Goal: Task Accomplishment & Management: Complete application form

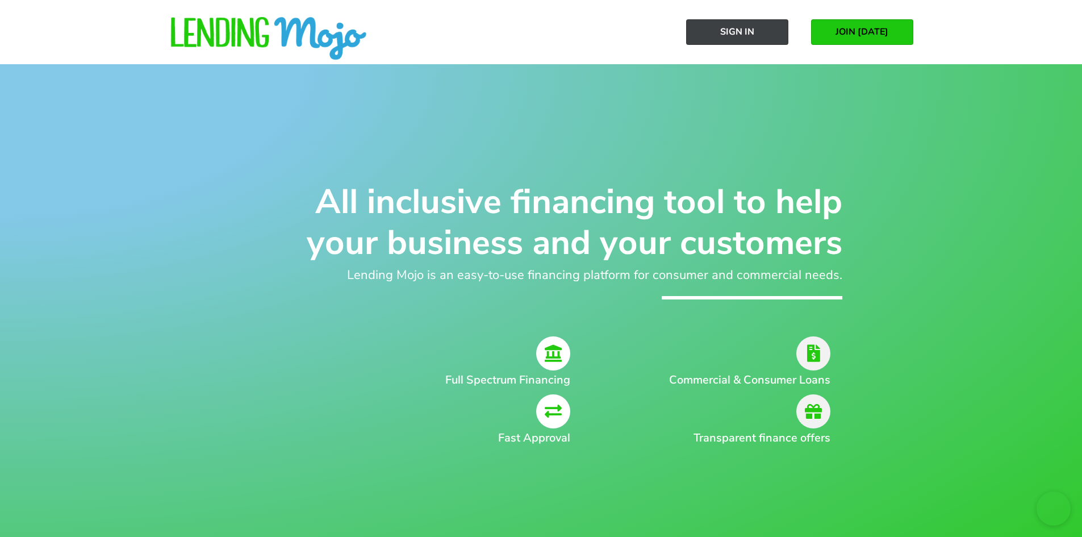
click at [710, 31] on link "Sign In" at bounding box center [737, 32] width 102 height 26
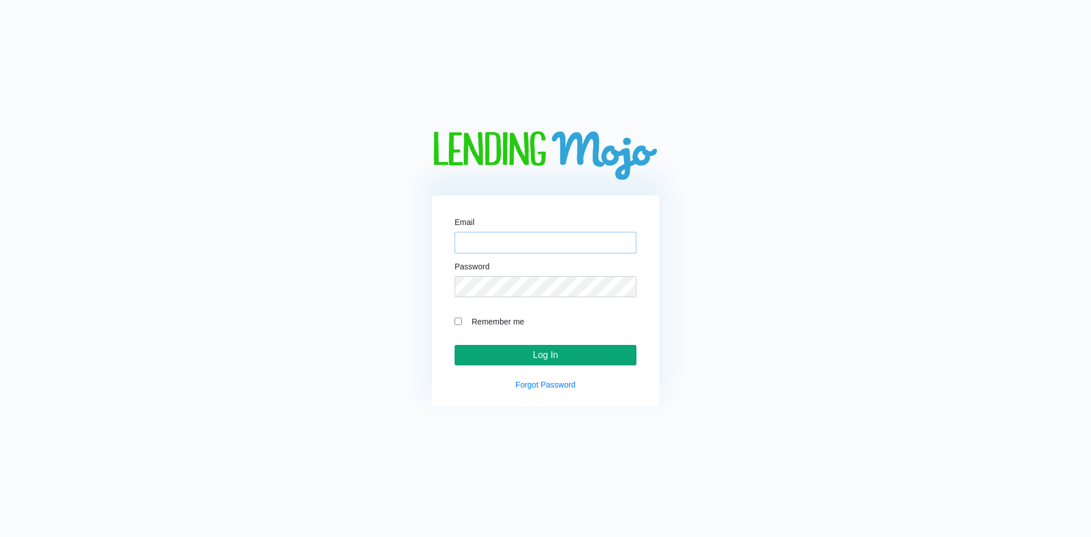
type input "[PERSON_NAME][EMAIL_ADDRESS][DOMAIN_NAME]"
click at [528, 354] on input "Log In" at bounding box center [545, 355] width 182 height 20
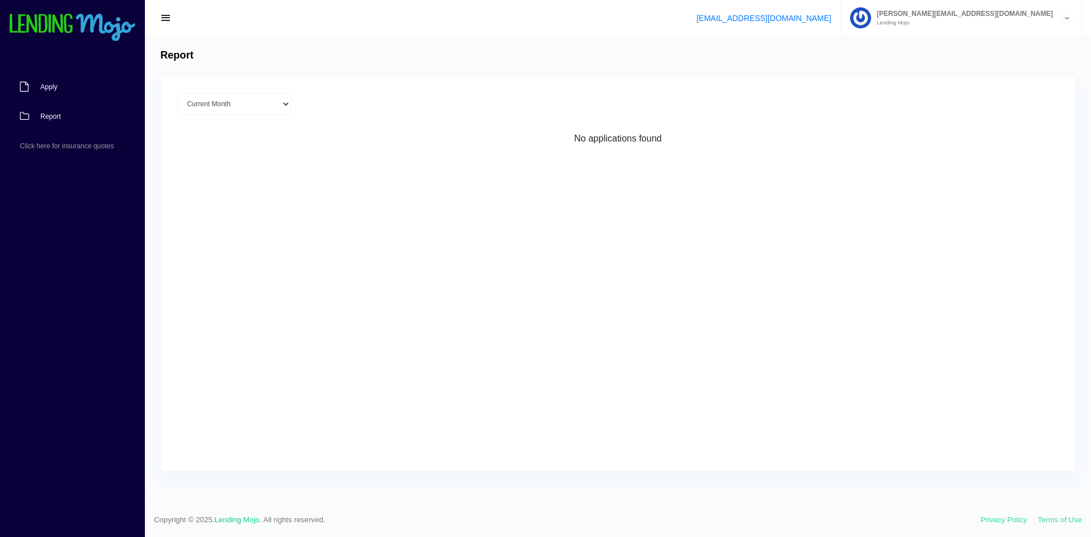
click at [52, 87] on span "Apply" at bounding box center [48, 87] width 17 height 7
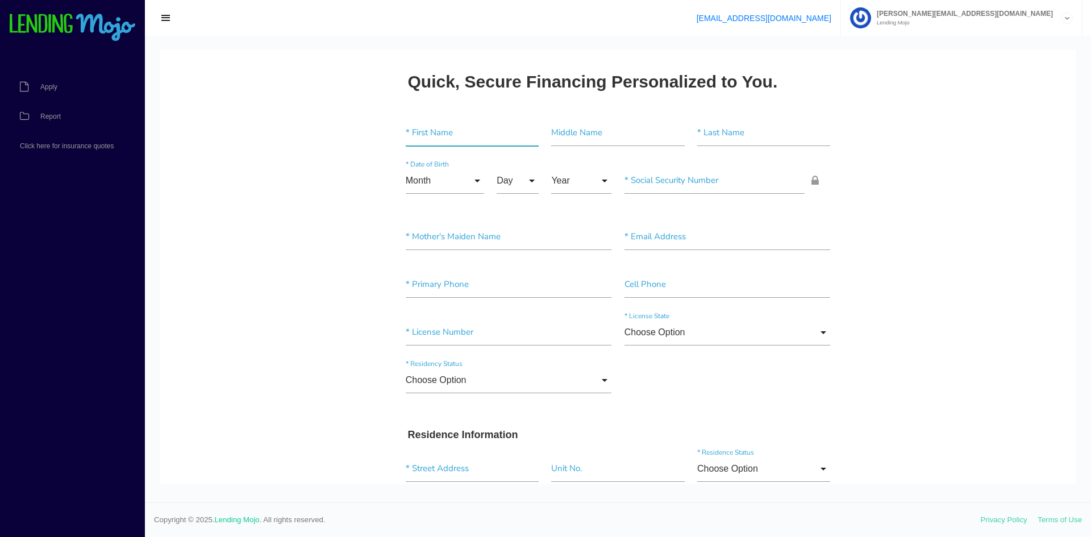
click at [439, 135] on input"] "text" at bounding box center [472, 133] width 133 height 26
type input"] "KIMBERLY"
type input"] "A"
type input"] "FOX"
click at [463, 178] on input "Month" at bounding box center [445, 181] width 78 height 26
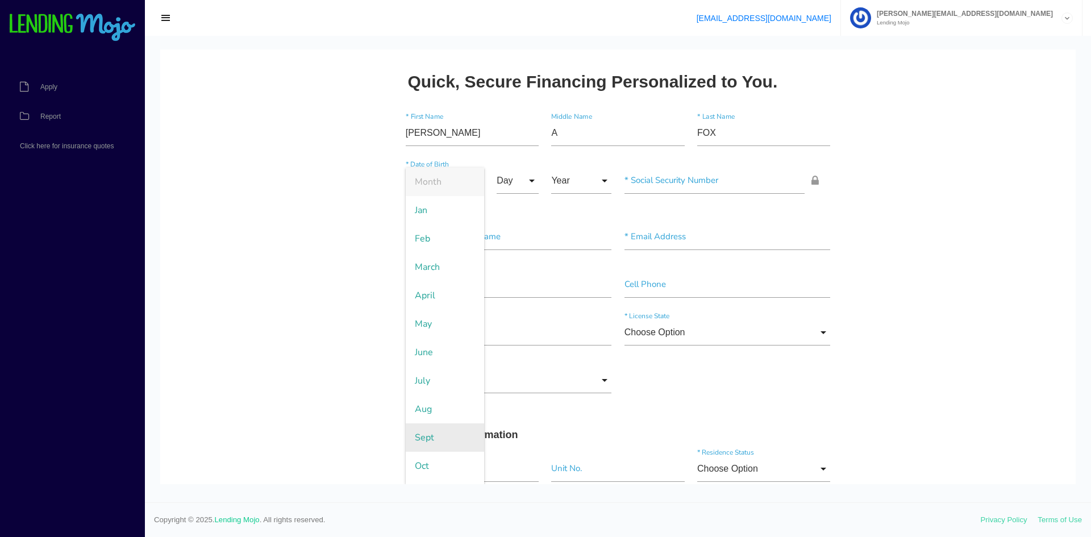
click at [448, 434] on span "Sept" at bounding box center [445, 437] width 78 height 28
type input "Sept"
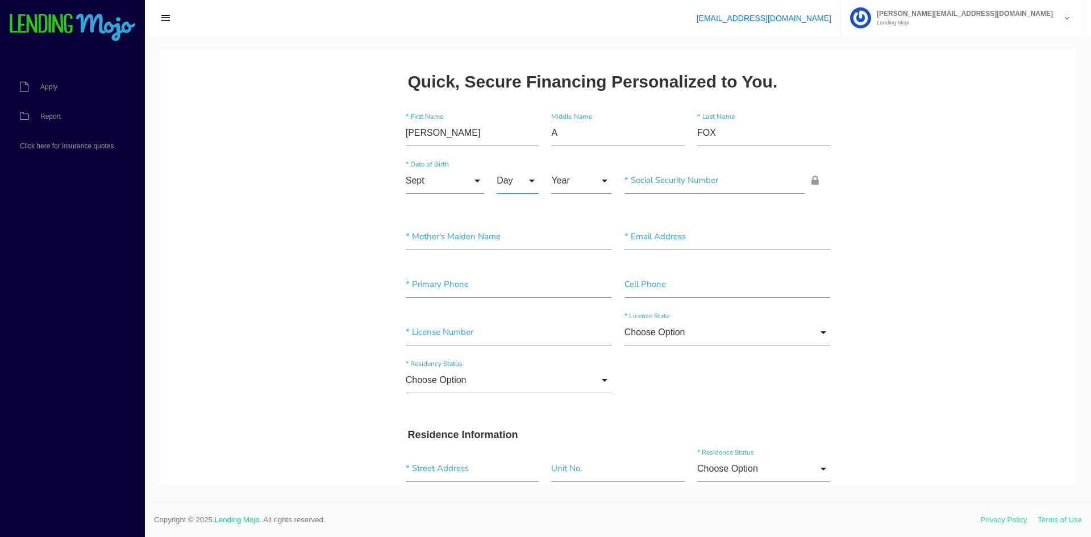
click at [521, 178] on input "Day" at bounding box center [517, 181] width 42 height 26
click at [512, 406] on span "8" at bounding box center [524, 409] width 57 height 28
type input "8"
click at [568, 177] on input "Year" at bounding box center [581, 181] width 60 height 26
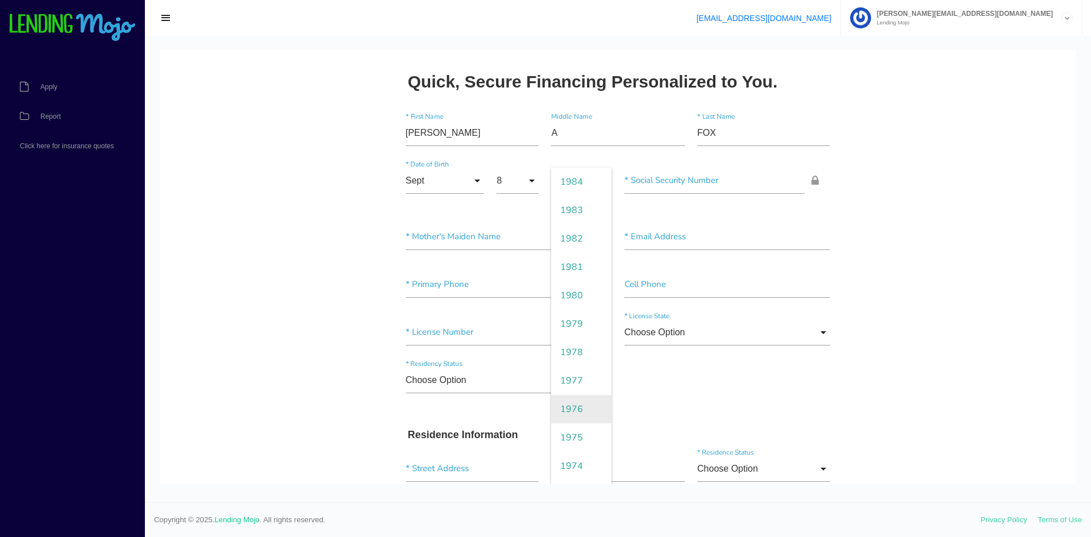
click at [571, 403] on span "1976" at bounding box center [581, 409] width 60 height 28
type input "1976"
click at [661, 184] on input"] "text" at bounding box center [714, 181] width 181 height 26
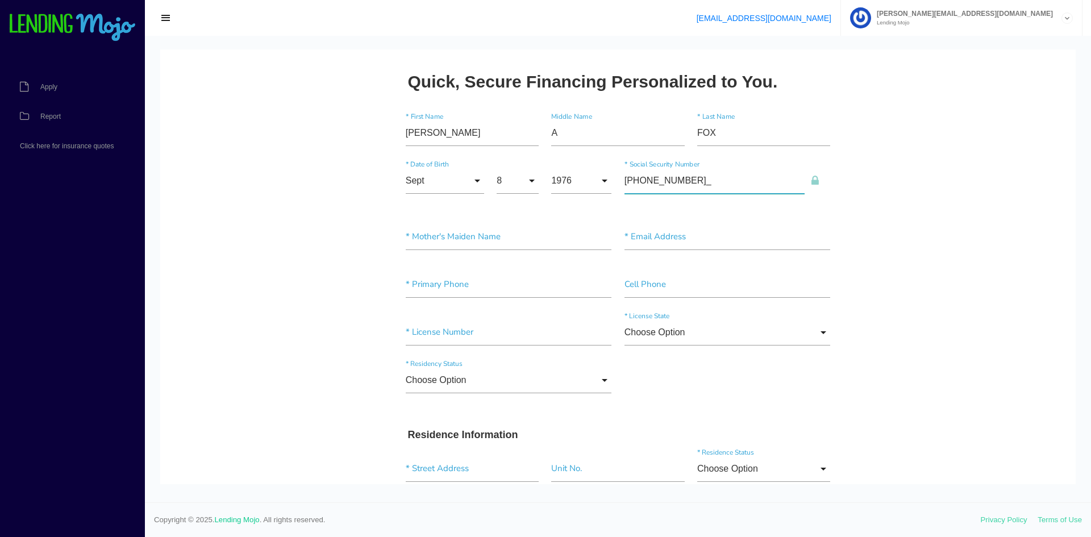
type input"] "106-80-4984"
click at [674, 237] on input"] "text" at bounding box center [727, 237] width 206 height 26
click at [519, 282] on input"] "text" at bounding box center [509, 285] width 206 height 26
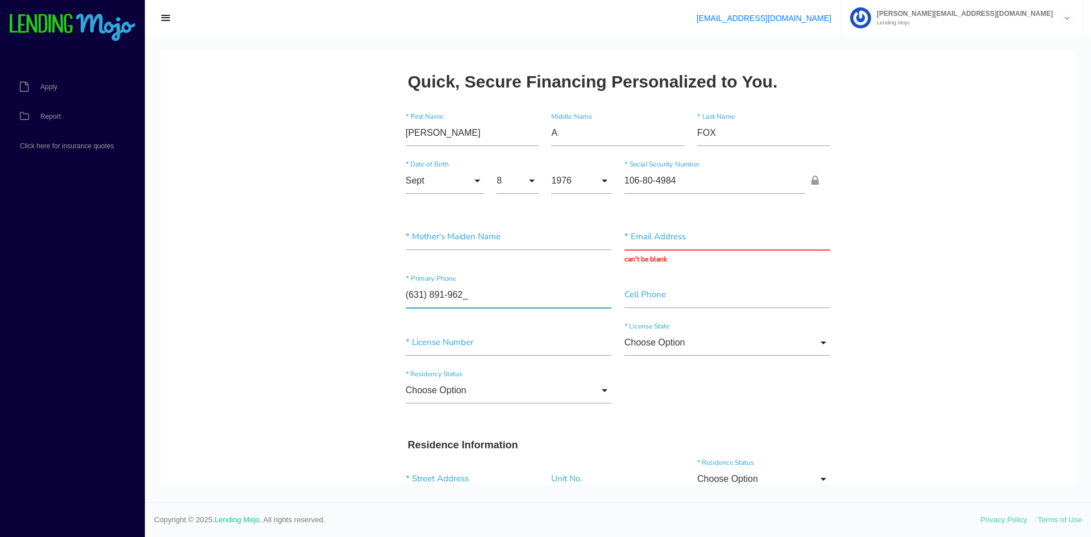
type input"] "(631) 891-9625"
click at [636, 288] on input"] "text" at bounding box center [727, 295] width 206 height 26
click at [460, 346] on input"] "text" at bounding box center [509, 342] width 206 height 26
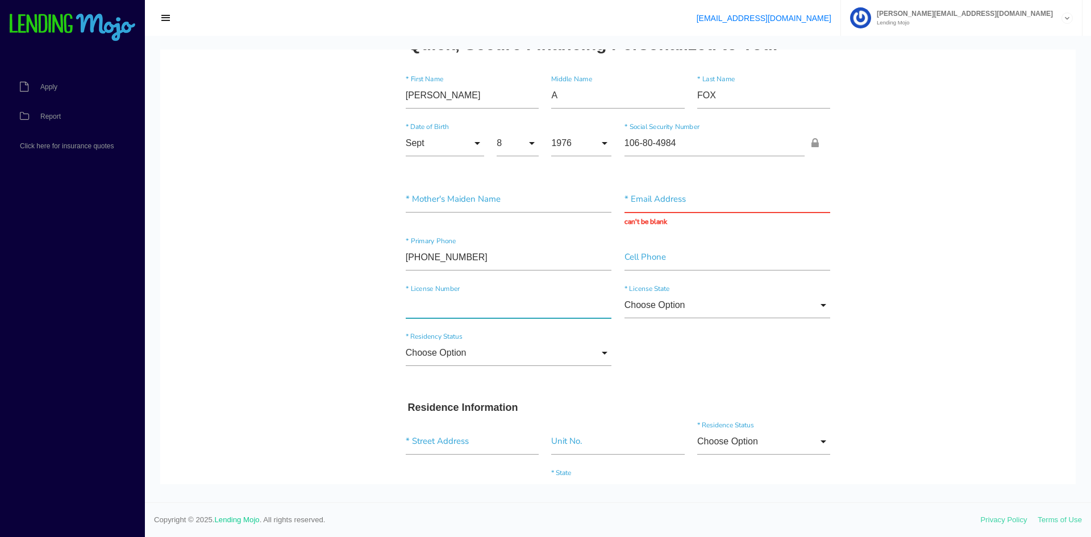
scroll to position [38, 0]
click at [595, 350] on input "Choose Option" at bounding box center [509, 352] width 206 height 26
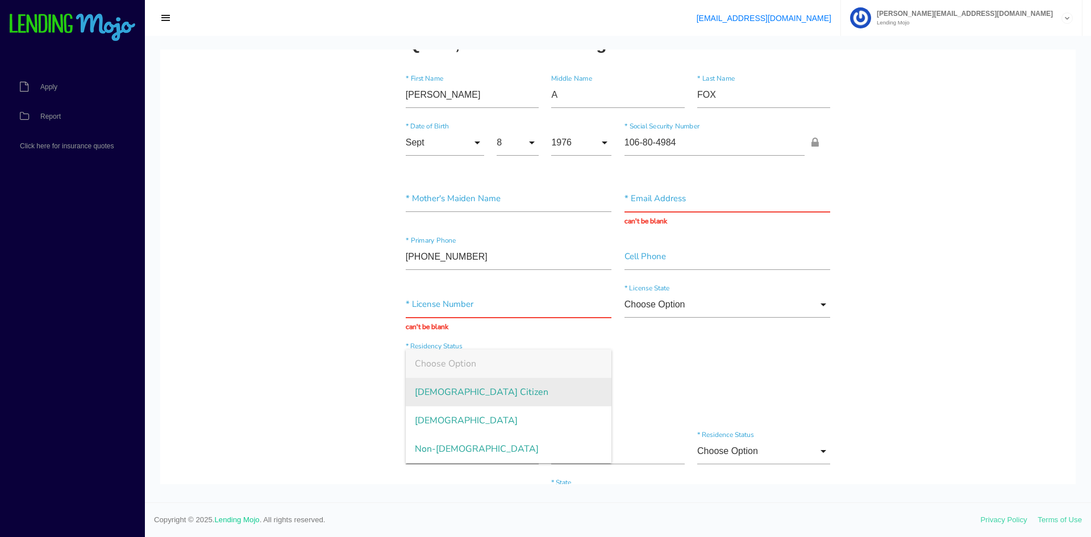
click at [540, 392] on span "US Citizen" at bounding box center [509, 392] width 206 height 28
type input "US Citizen"
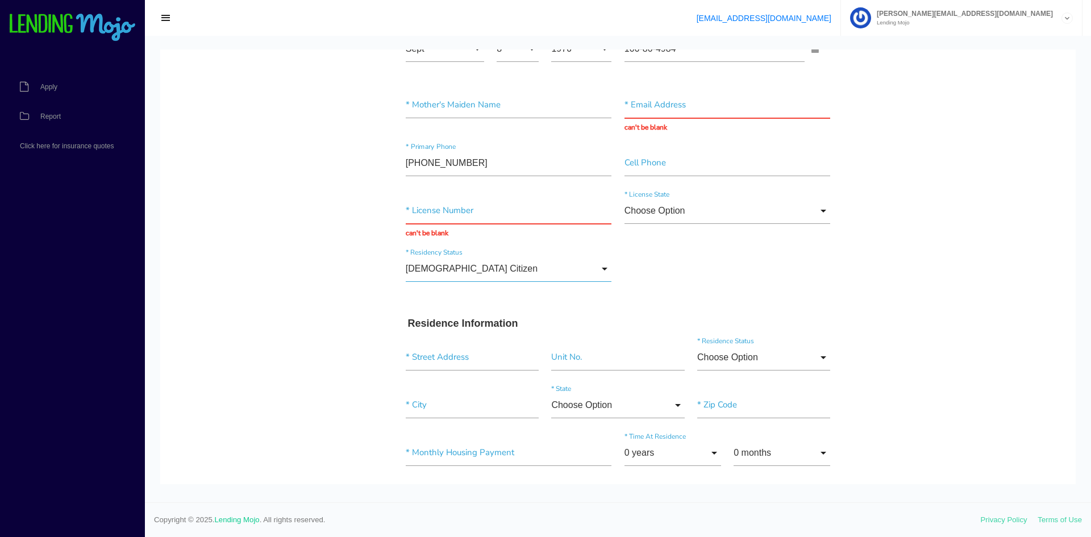
scroll to position [170, 0]
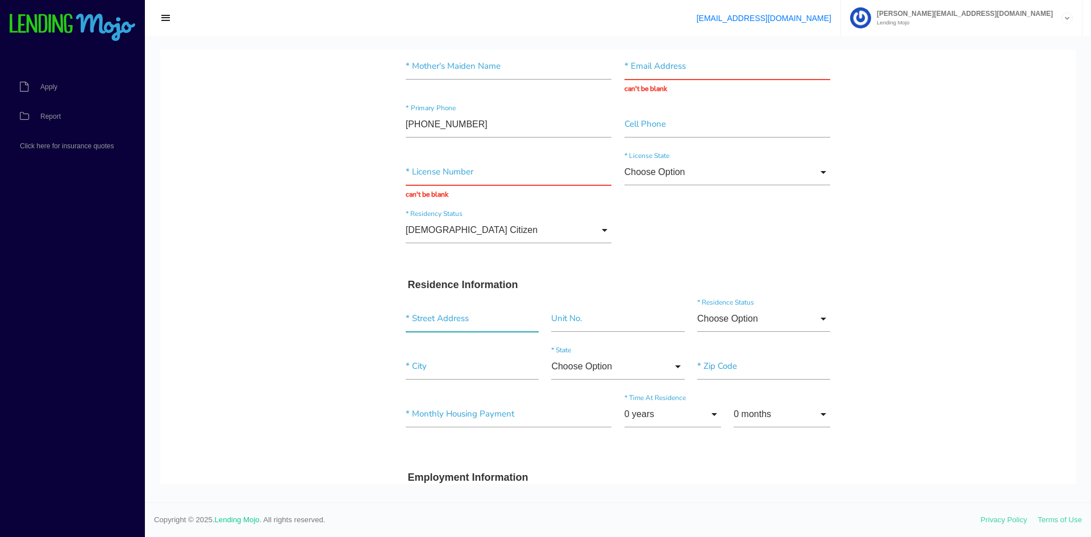
click at [477, 316] on input "text" at bounding box center [472, 319] width 133 height 26
type input "25 Frank Ave"
type input"] "Middle Island"
type input"] "11953"
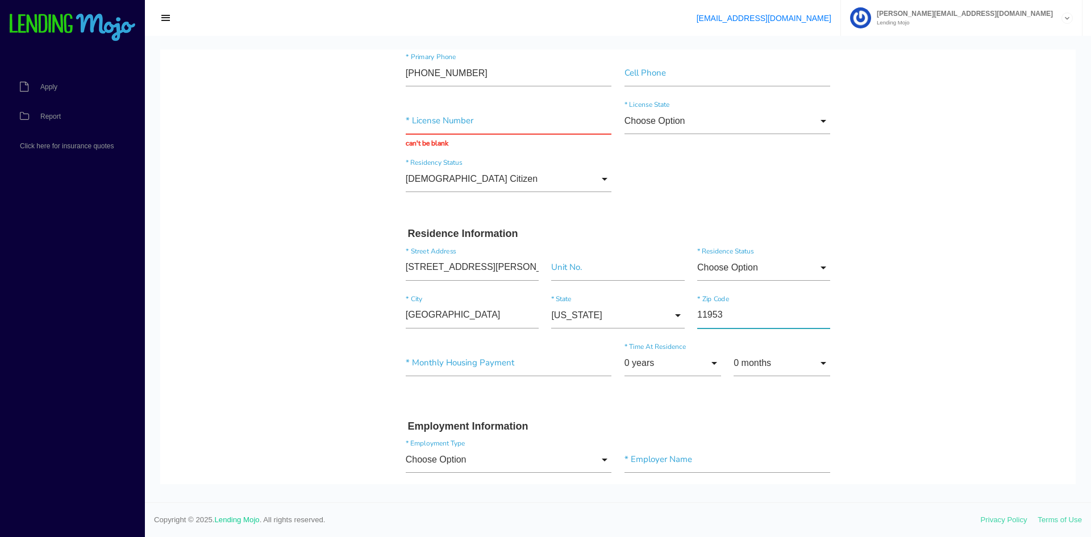
scroll to position [227, 0]
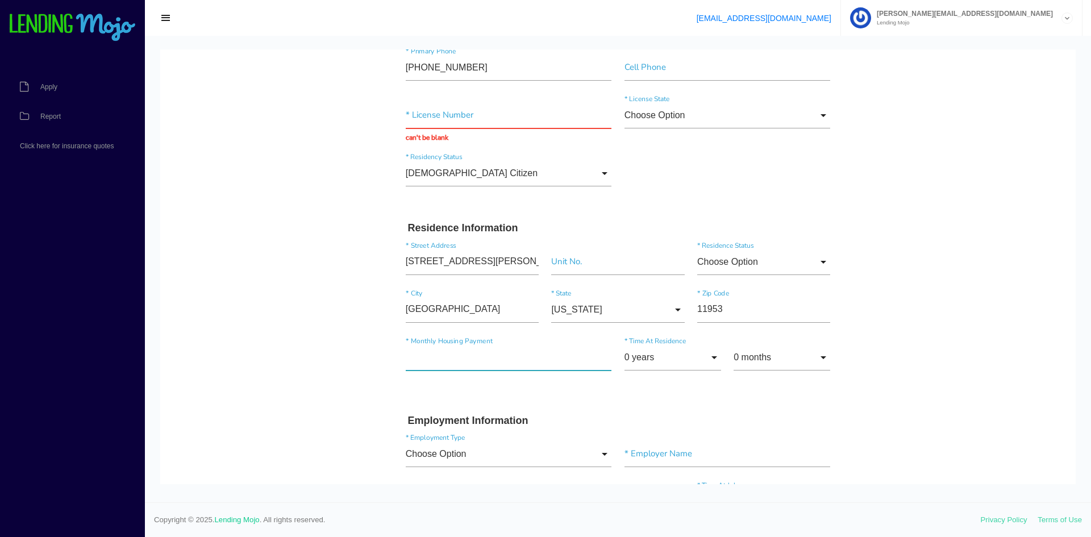
click at [436, 360] on input"] "text" at bounding box center [509, 357] width 206 height 26
drag, startPoint x: 449, startPoint y: 358, endPoint x: 378, endPoint y: 364, distance: 70.7
click at [406, 366] on input"] "text" at bounding box center [509, 357] width 206 height 26
type input"] "$20,000.00"
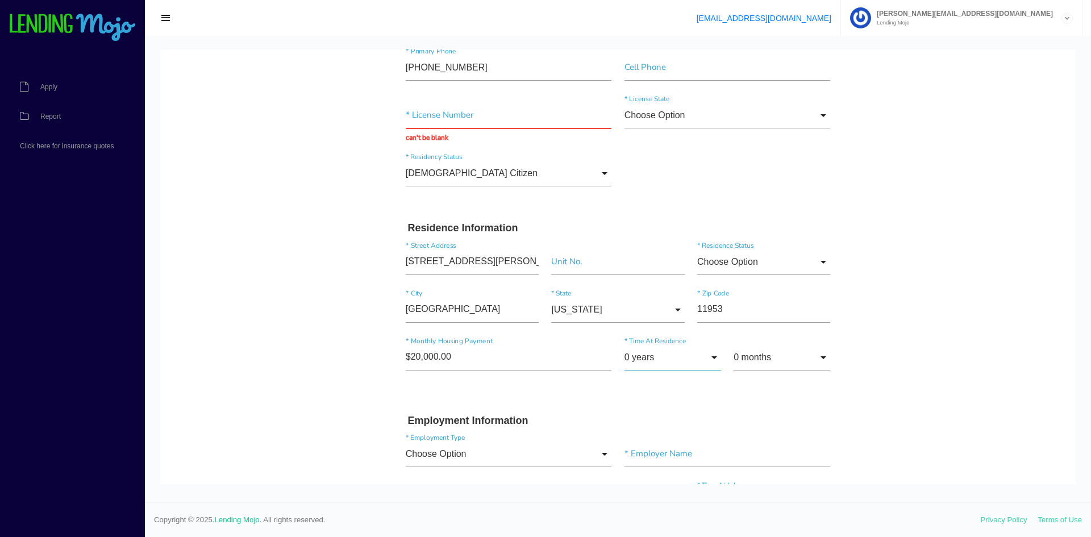
click at [704, 356] on input "0 years" at bounding box center [672, 357] width 97 height 26
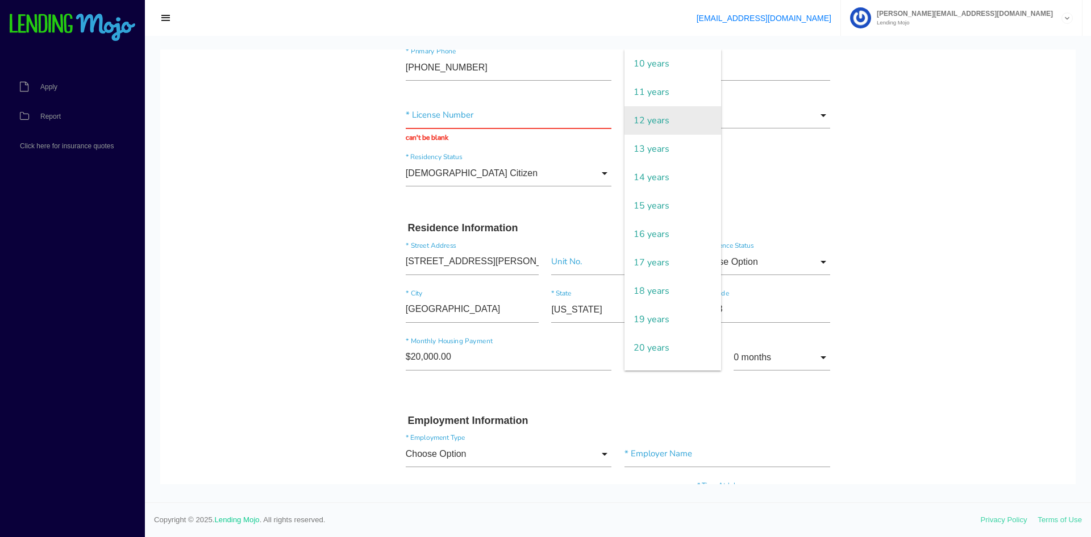
scroll to position [303, 0]
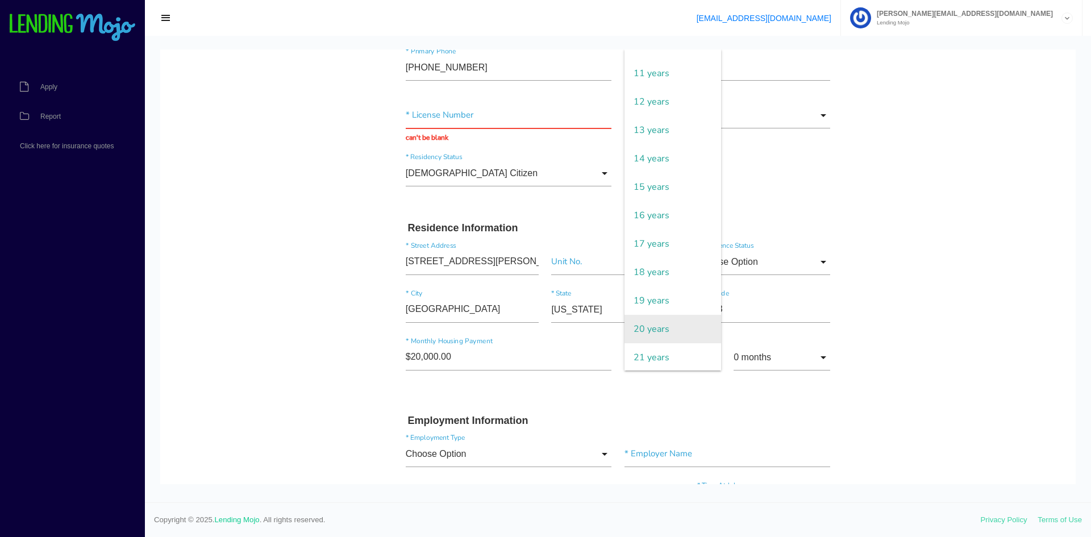
click at [658, 323] on span "20 years" at bounding box center [672, 329] width 97 height 28
type input "20 years"
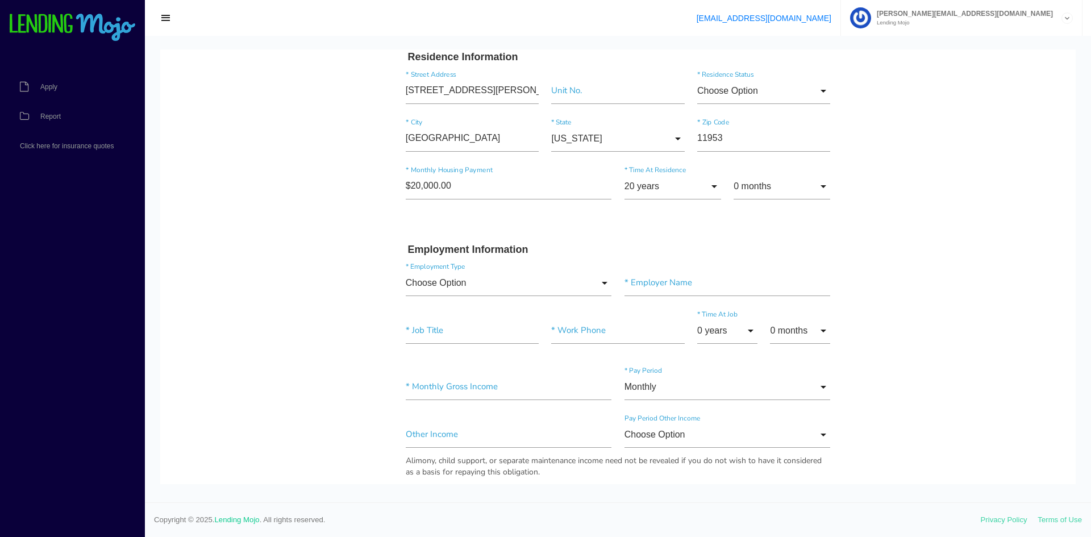
scroll to position [416, 0]
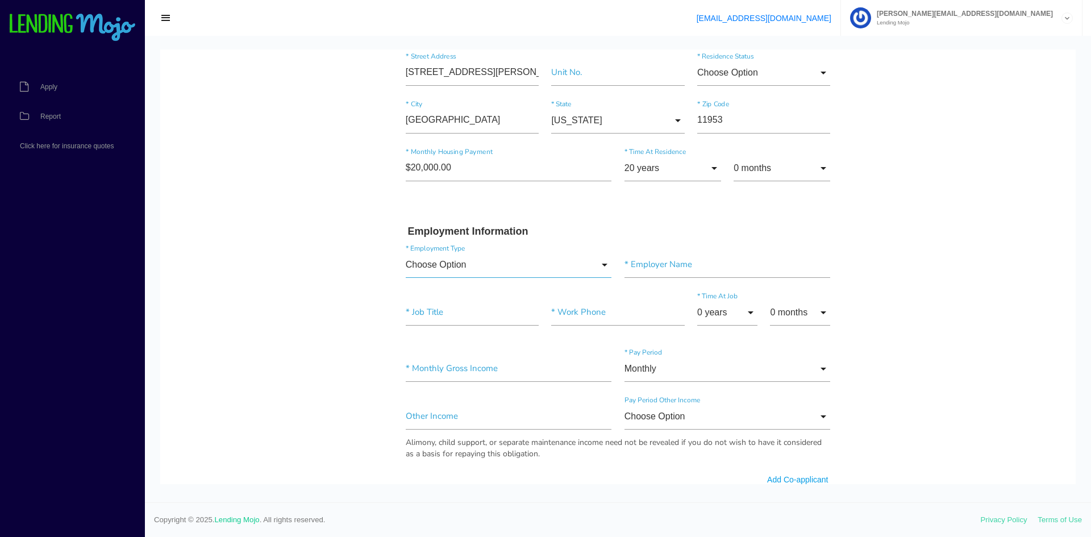
click at [598, 263] on input "Choose Option" at bounding box center [509, 265] width 206 height 26
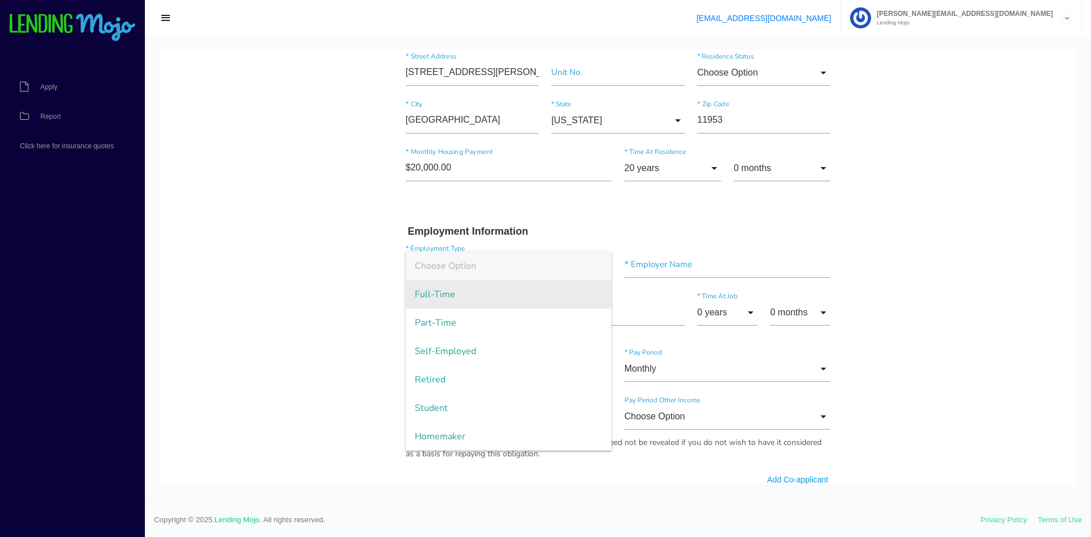
click at [499, 303] on span "Full-Time" at bounding box center [509, 294] width 206 height 28
type input "Full-Time"
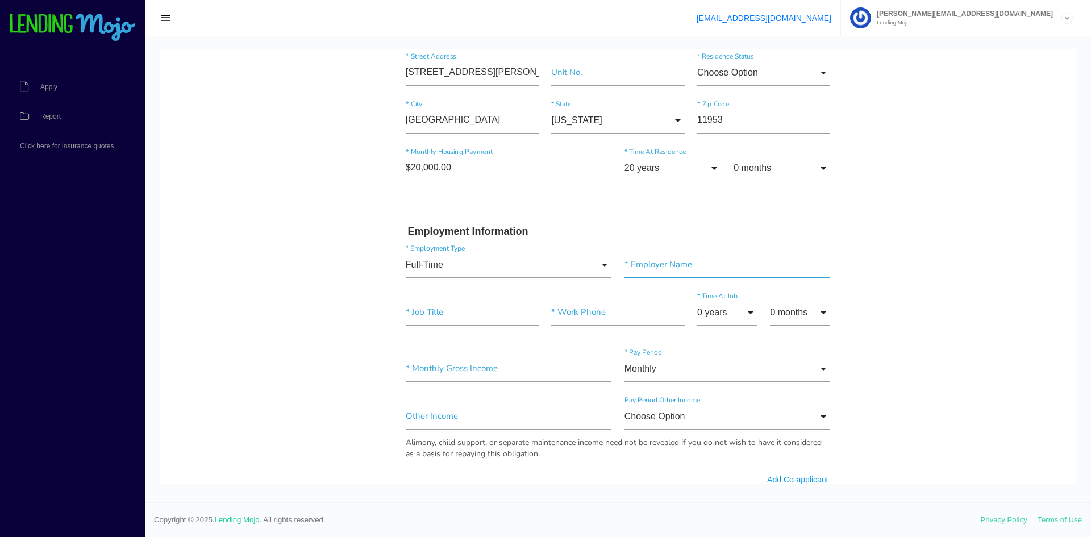
click at [636, 268] on input"] "text" at bounding box center [727, 265] width 206 height 26
type input"] "LUCUS FORD"
type input"] "OPERATIONS"
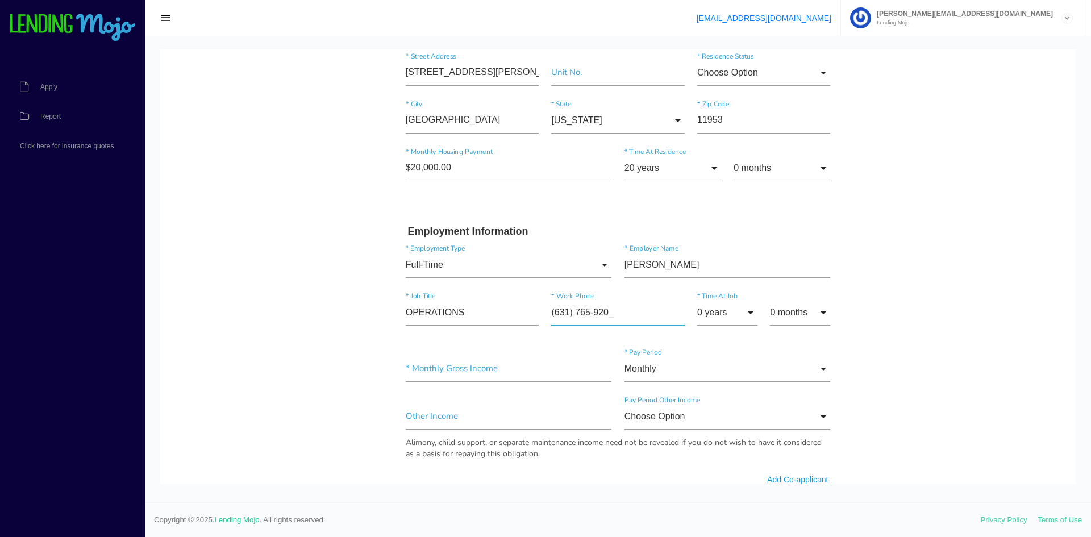
type input"] "(631) 765-9200"
click at [715, 314] on input "0 years" at bounding box center [727, 312] width 60 height 26
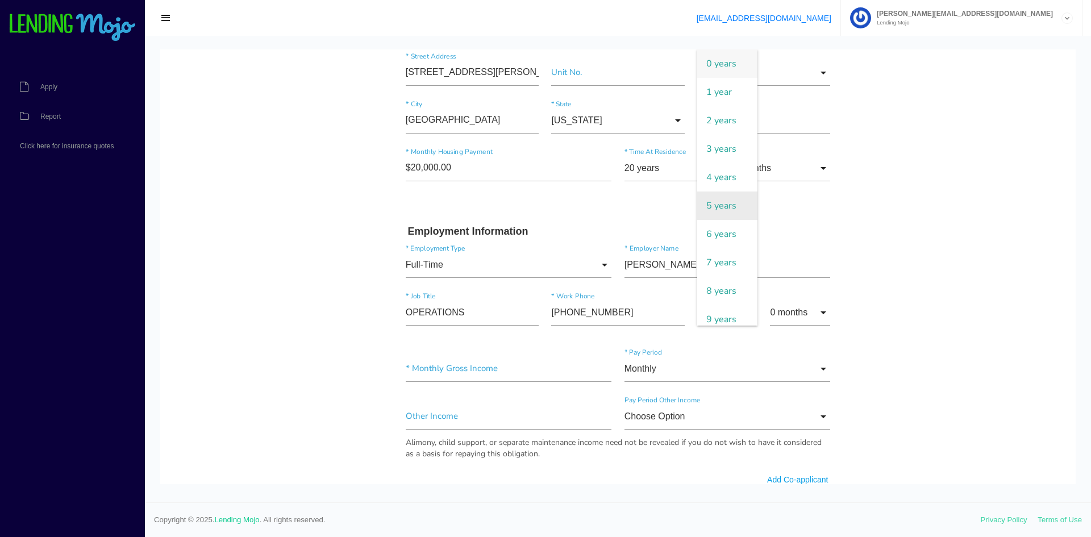
click at [725, 210] on span "5 years" at bounding box center [727, 205] width 60 height 28
type input "5 years"
click at [806, 313] on input "0 months" at bounding box center [800, 312] width 60 height 26
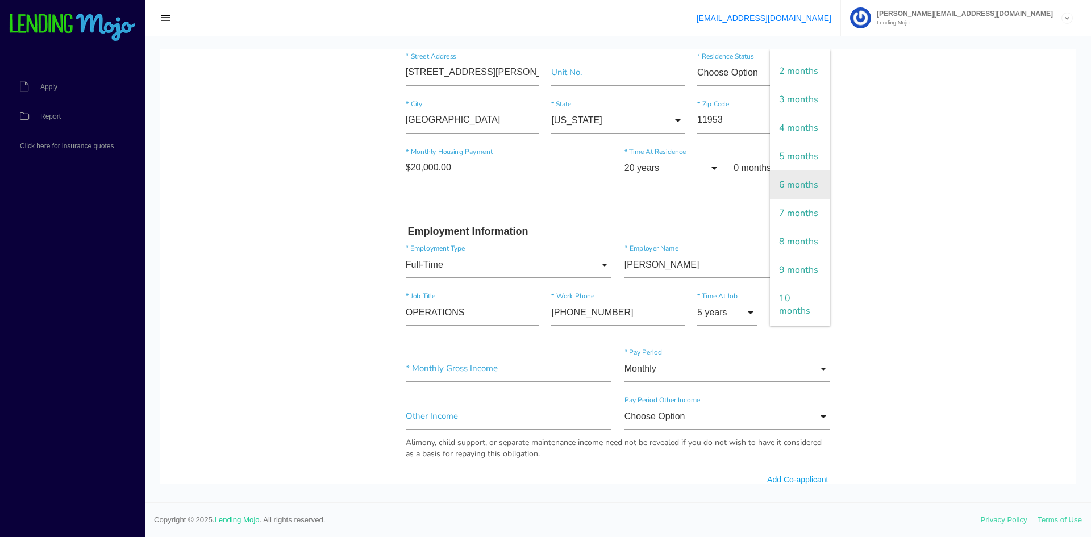
scroll to position [76, 0]
click at [788, 201] on span "7 months" at bounding box center [800, 187] width 60 height 28
type input "7 months"
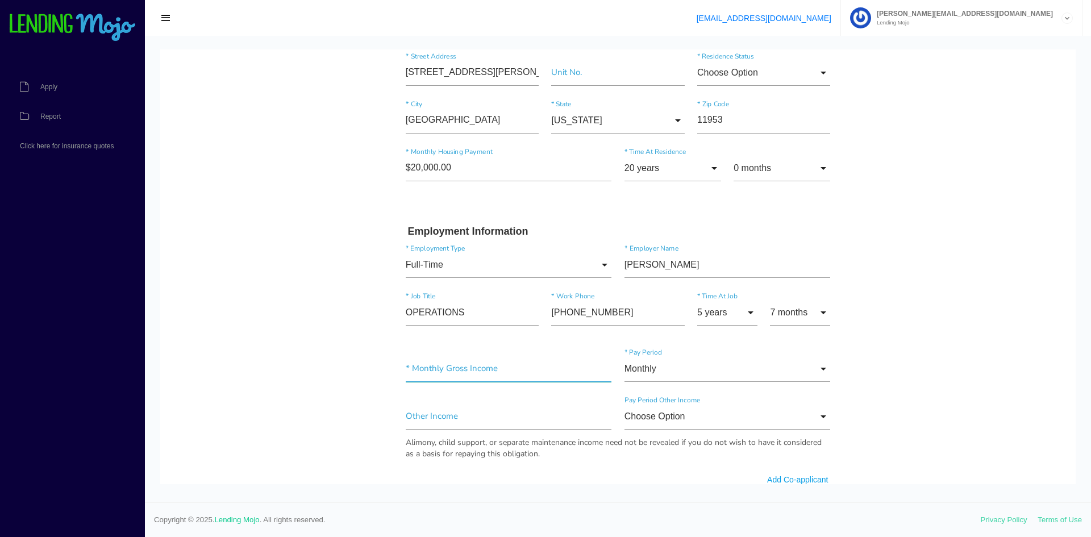
click at [537, 373] on input"] "text" at bounding box center [509, 369] width 206 height 26
drag, startPoint x: 525, startPoint y: 377, endPoint x: 399, endPoint y: 378, distance: 126.1
click at [399, 379] on div "* Monthly Gross Income" at bounding box center [508, 371] width 219 height 31
type input"] "$2.00"
type input"] "$17,500.00"
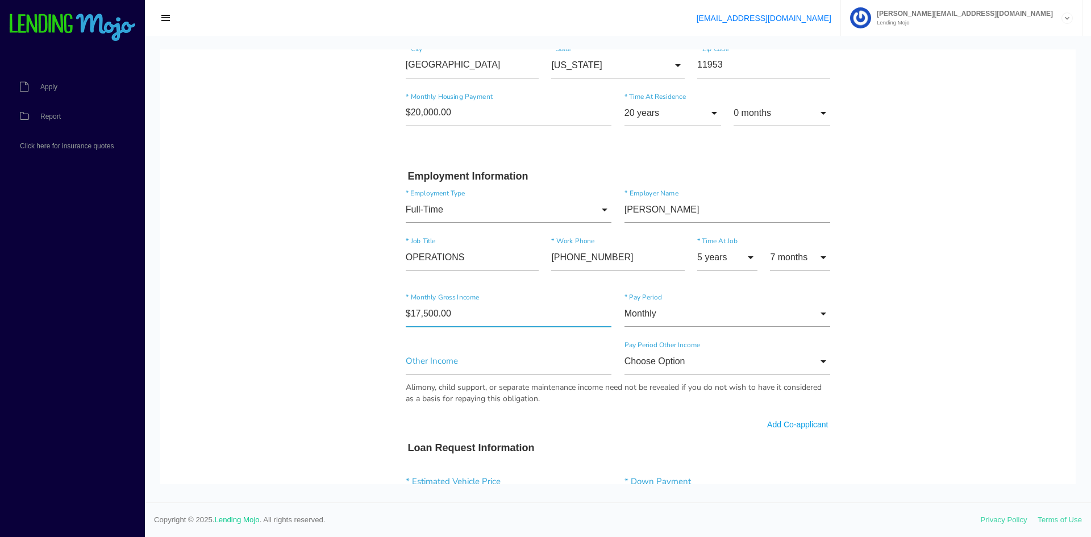
scroll to position [473, 0]
click at [902, 325] on body "Quick, Secure Financing Personalized to You. KIMBERLY * First Name A Middle Nam…" at bounding box center [617, 332] width 915 height 1513
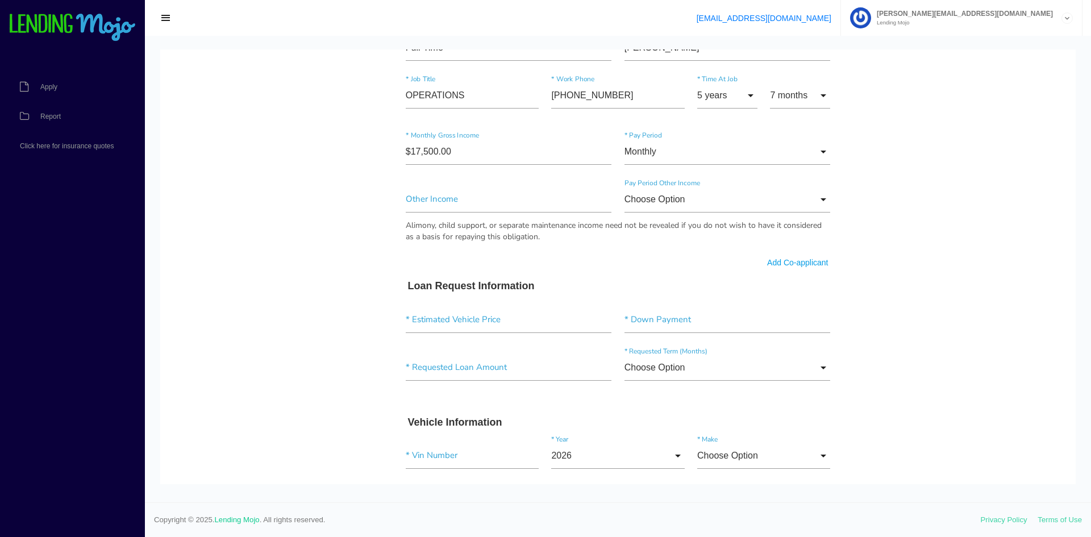
scroll to position [644, 0]
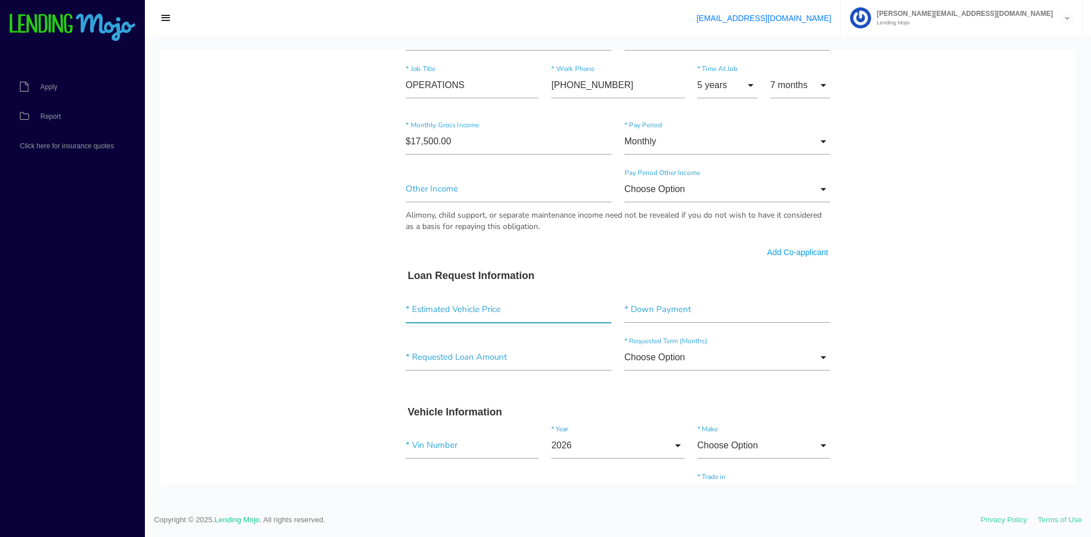
click at [462, 311] on input"] "text" at bounding box center [509, 310] width 206 height 26
drag, startPoint x: 471, startPoint y: 311, endPoint x: 312, endPoint y: 304, distance: 158.6
click at [316, 305] on body "Quick, Secure Financing Personalized to You. KIMBERLY * First Name A Middle Nam…" at bounding box center [617, 162] width 915 height 1513
type input"] "$180,000.00"
click at [643, 310] on input"] "text" at bounding box center [727, 310] width 206 height 26
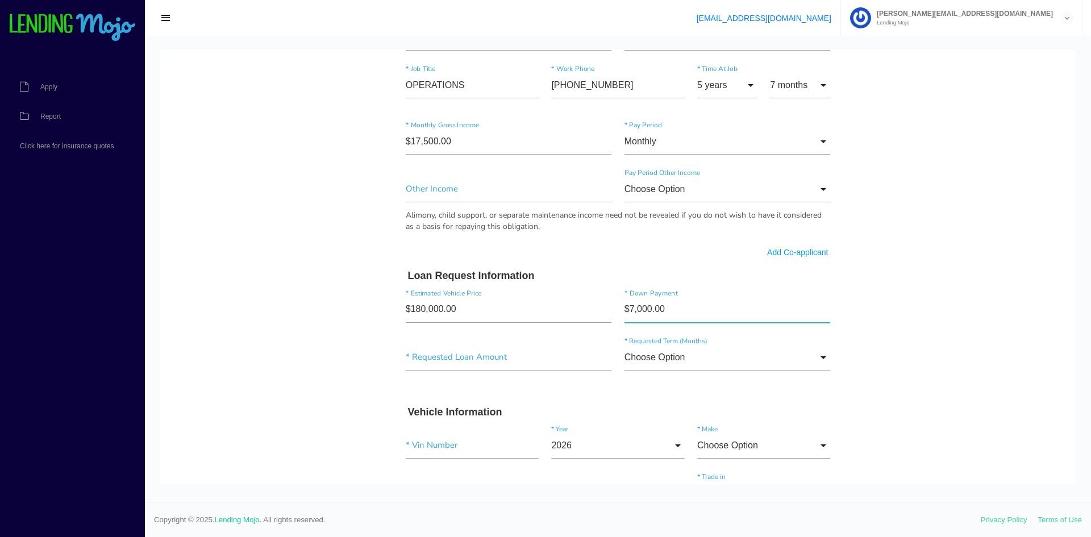
type input"] "$70,000.00"
click at [873, 269] on body "Quick, Secure Financing Personalized to You. KIMBERLY * First Name A Middle Nam…" at bounding box center [617, 162] width 915 height 1513
click at [534, 360] on input"] "text" at bounding box center [509, 357] width 206 height 26
drag, startPoint x: 496, startPoint y: 357, endPoint x: 391, endPoint y: 355, distance: 105.7
click at [391, 355] on div "Quick, Secure Financing Personalized to You. KIMBERLY * First Name A Middle Nam…" at bounding box center [618, 145] width 454 height 1456
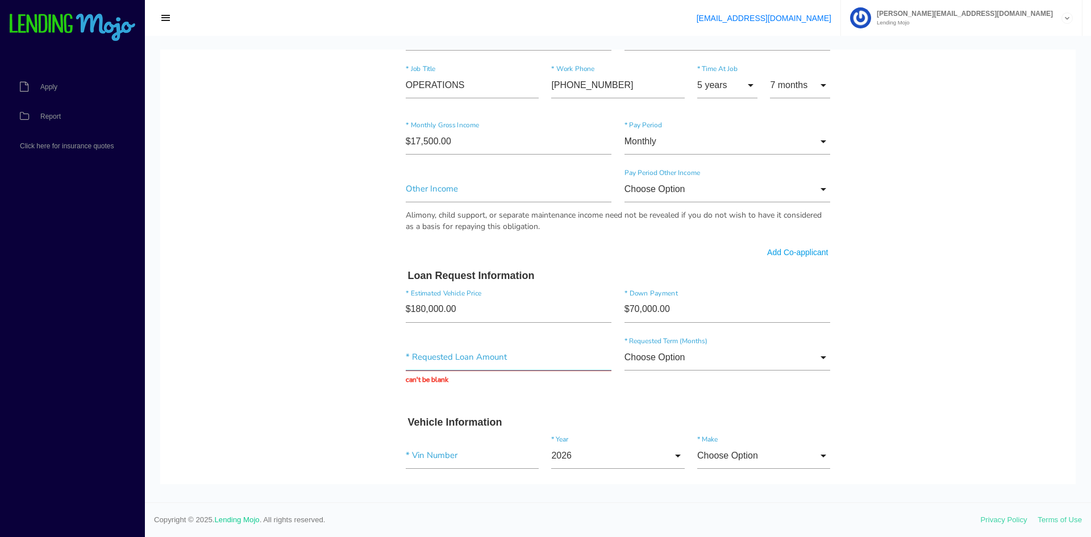
click at [435, 357] on input "text" at bounding box center [509, 357] width 206 height 26
drag, startPoint x: 437, startPoint y: 357, endPoint x: 378, endPoint y: 356, distance: 59.1
click at [378, 356] on body "Quick, Secure Financing Personalized to You. KIMBERLY * First Name A Middle Nam…" at bounding box center [617, 167] width 915 height 1523
type input "$106,000.00"
click at [322, 360] on body "Quick, Secure Financing Personalized to You. KIMBERLY * First Name A Middle Nam…" at bounding box center [617, 167] width 915 height 1523
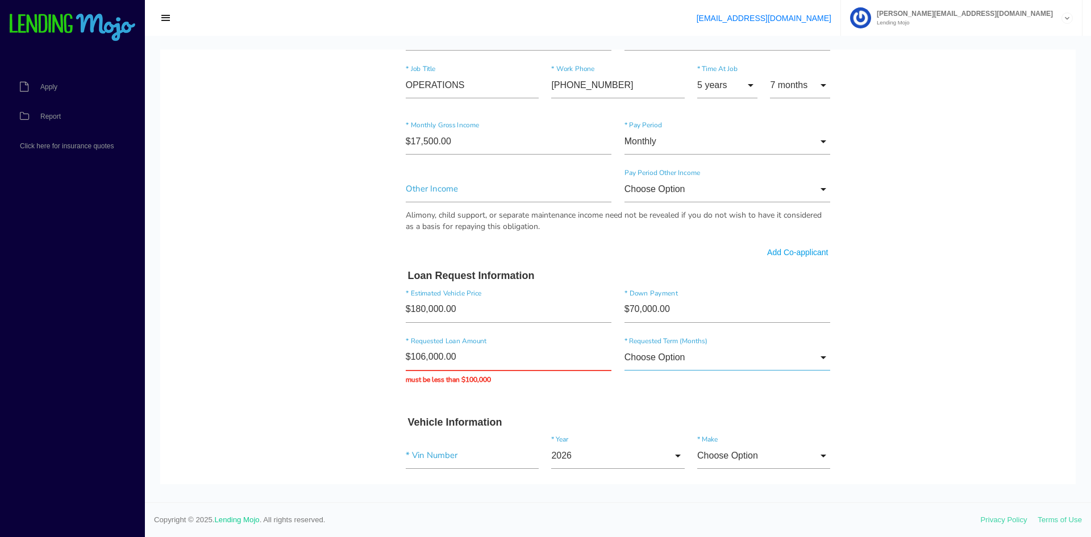
click at [815, 355] on input "Choose Option" at bounding box center [727, 357] width 206 height 26
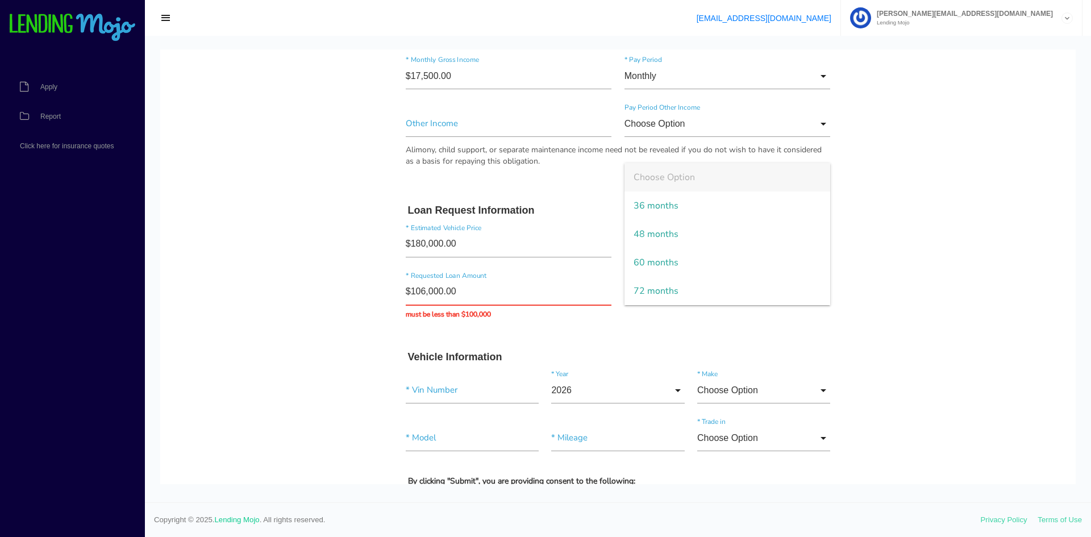
scroll to position [738, 0]
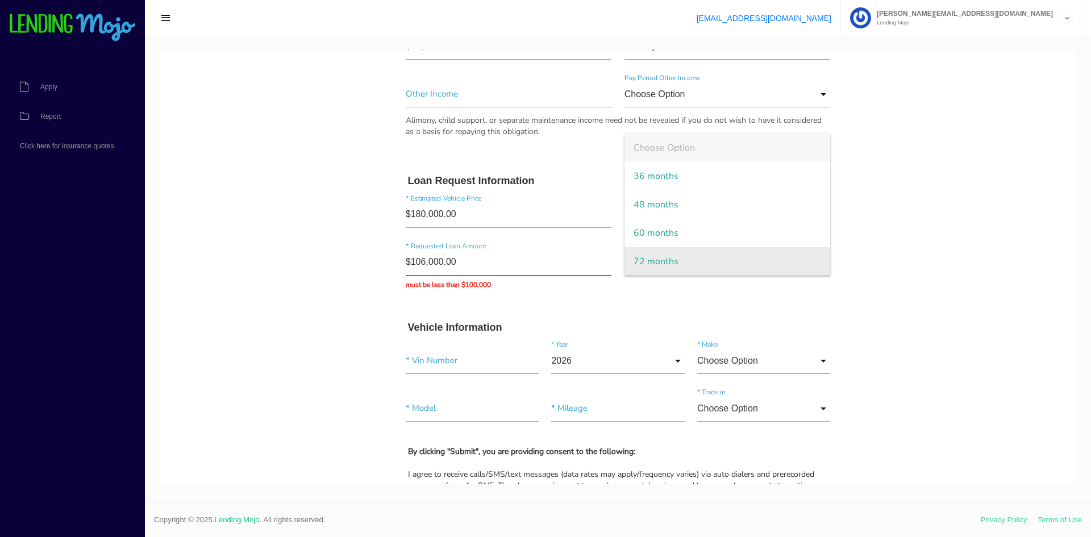
click at [669, 258] on span "72 months" at bounding box center [727, 261] width 206 height 28
type input "72 months"
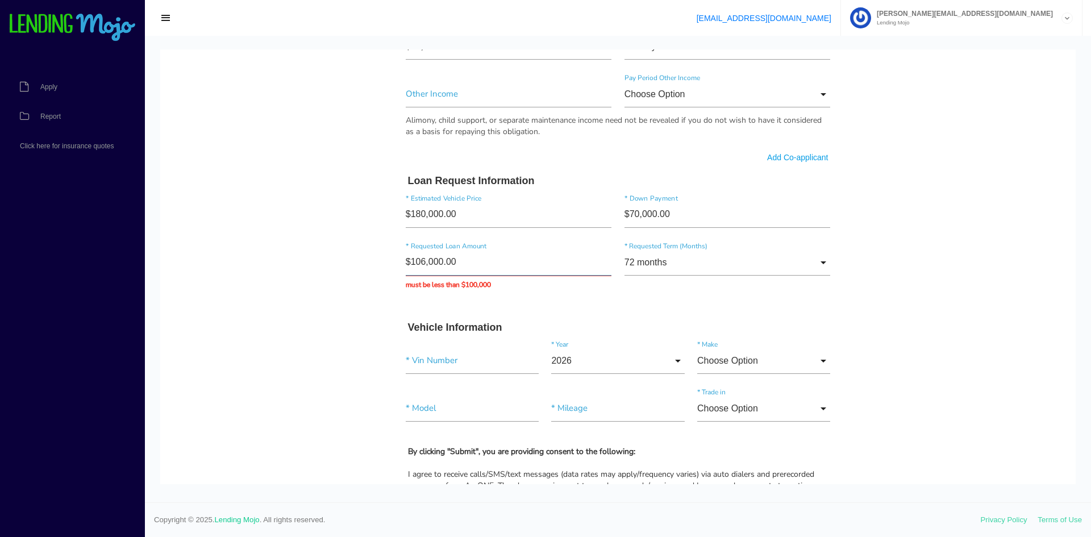
drag, startPoint x: 486, startPoint y: 261, endPoint x: 363, endPoint y: 265, distance: 122.7
click at [367, 264] on body "Quick, Secure Financing Personalized to You. KIMBERLY * First Name A Middle Nam…" at bounding box center [617, 72] width 915 height 1523
type input "$100,000.00"
click at [391, 279] on div "Quick, Secure Financing Personalized to You. KIMBERLY * First Name A Middle Nam…" at bounding box center [618, 55] width 454 height 1466
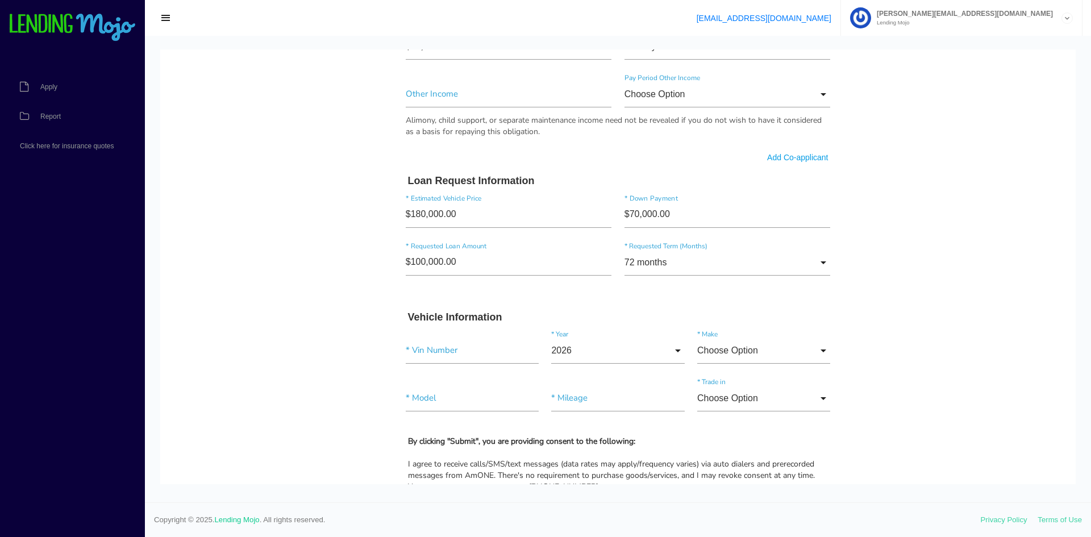
scroll to position [757, 0]
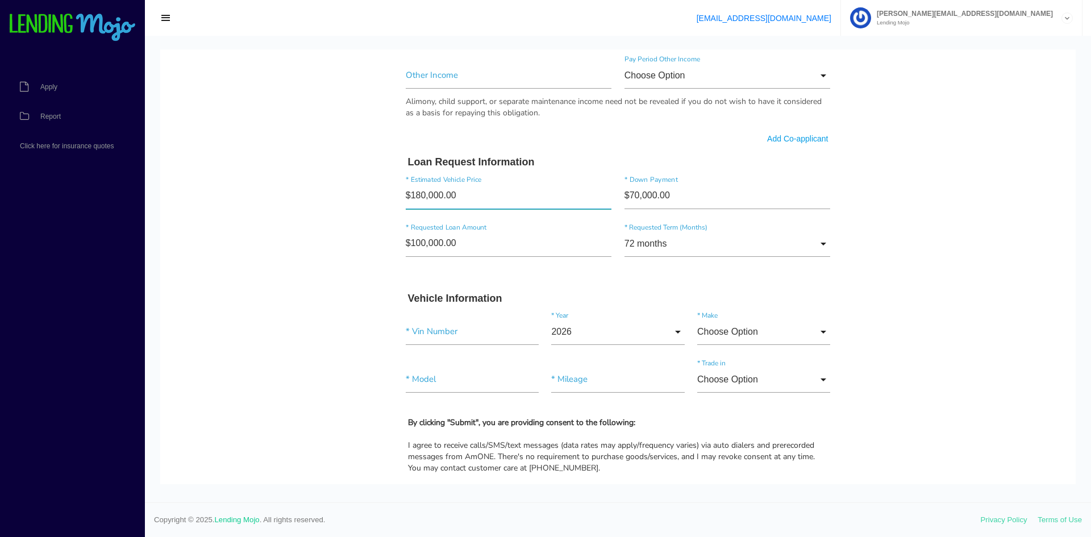
click at [456, 198] on input"] "$180,000.00" at bounding box center [509, 196] width 206 height 26
click at [416, 328] on input"] "text" at bounding box center [472, 332] width 133 height 26
paste input"] "SBM13RAA4KW008133"
type input"] "SBM13RAA4KW008133"
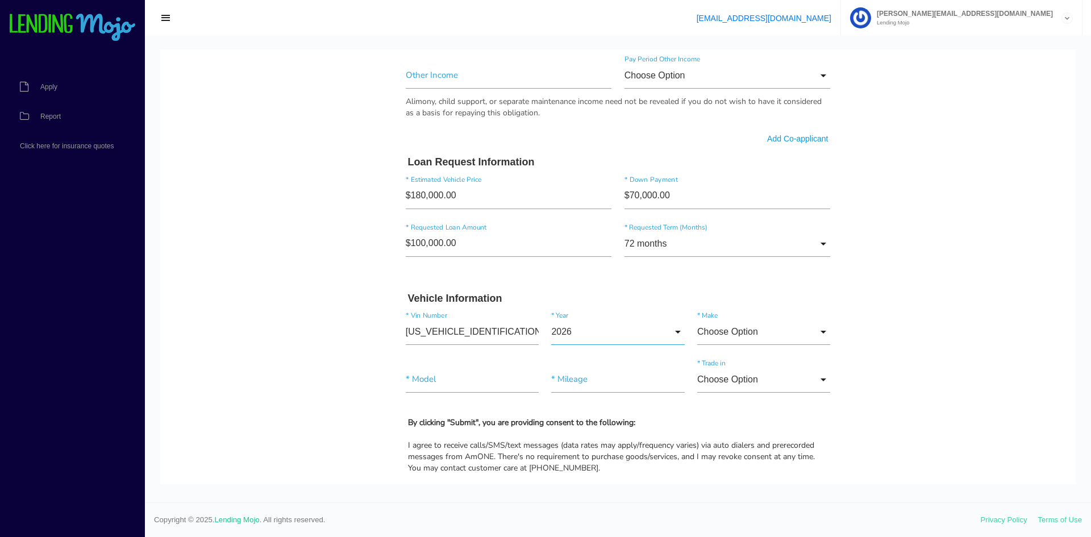
click at [578, 337] on input "2026" at bounding box center [617, 332] width 133 height 26
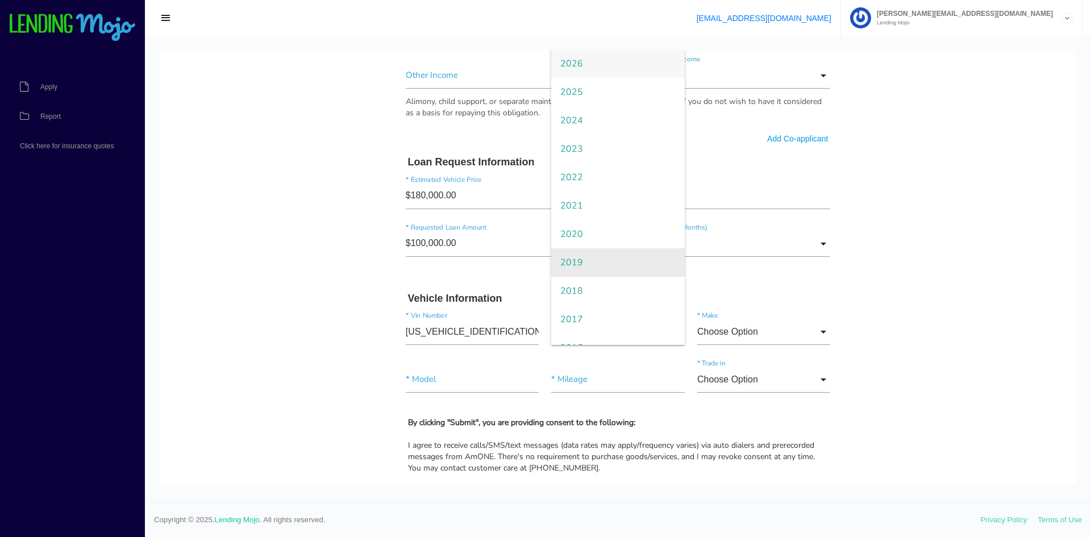
click at [572, 257] on span "2019" at bounding box center [617, 262] width 133 height 28
type input "2019"
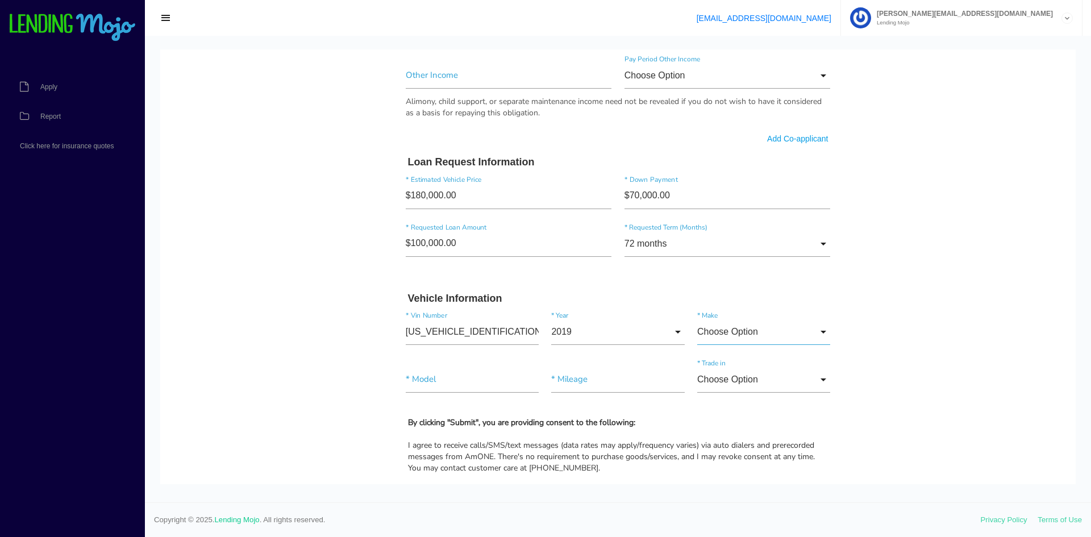
click at [790, 332] on input "Choose Option" at bounding box center [763, 332] width 133 height 26
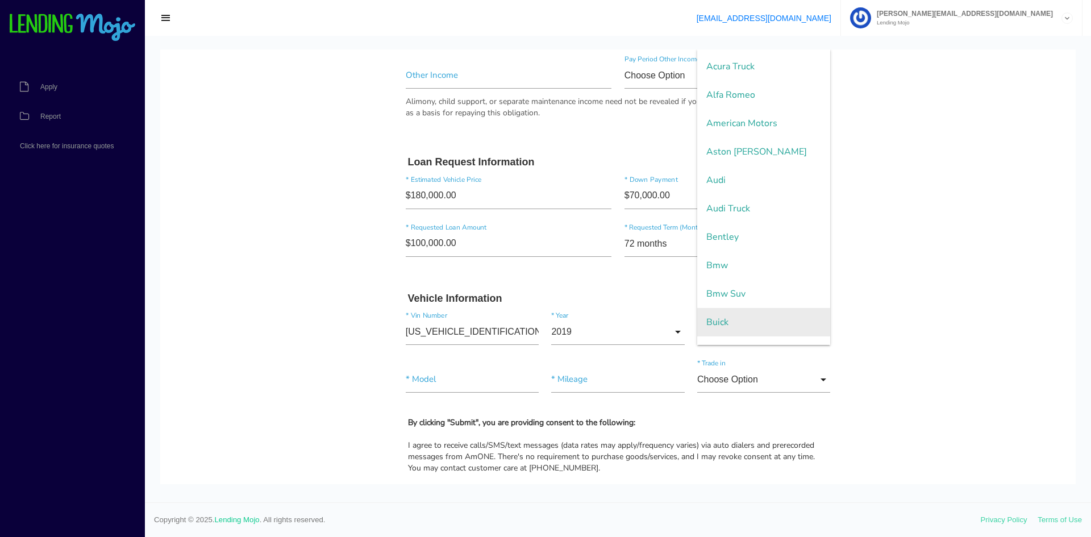
scroll to position [0, 0]
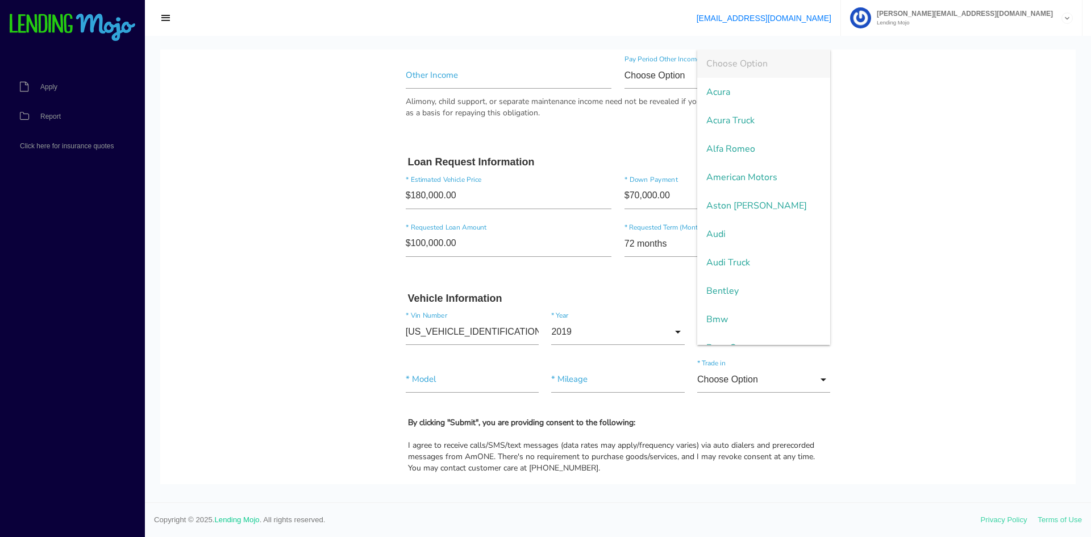
click at [866, 255] on body "Quick, Secure Financing Personalized to You. KIMBERLY * First Name A Middle Nam…" at bounding box center [617, 48] width 915 height 1513
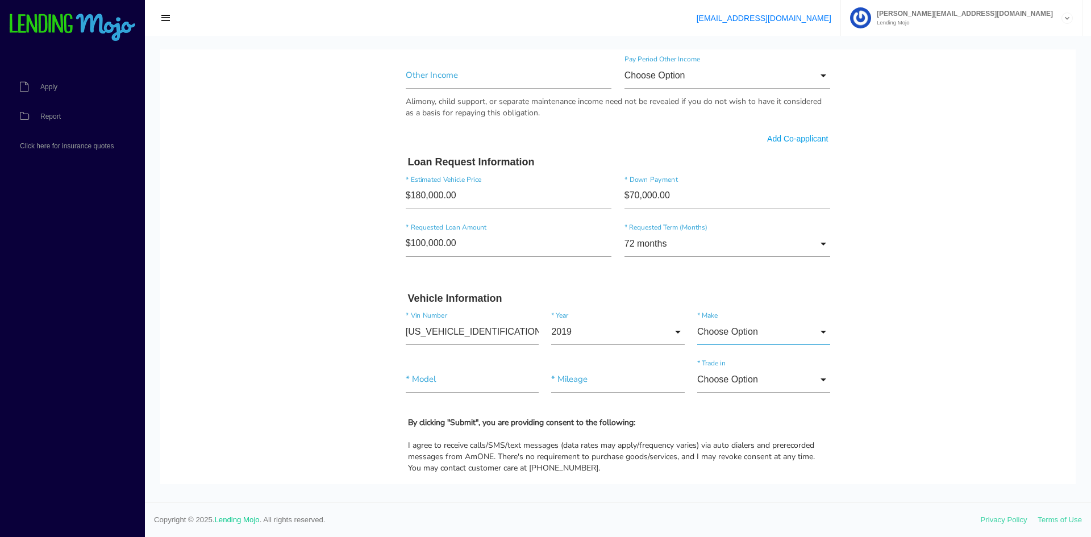
click at [745, 327] on input "Choose Option" at bounding box center [763, 332] width 133 height 26
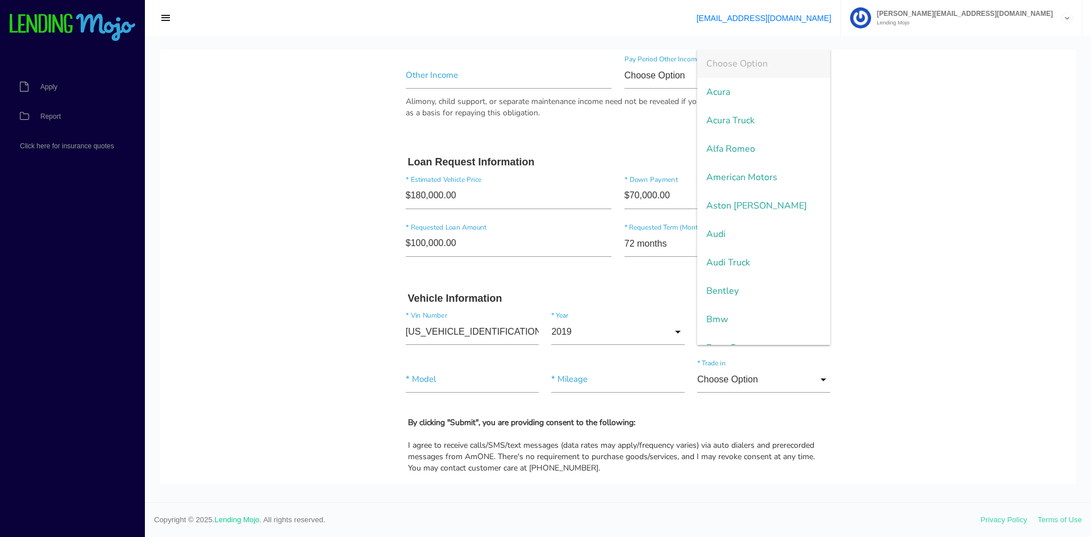
click at [882, 243] on body "Quick, Secure Financing Personalized to You. KIMBERLY * First Name A Middle Nam…" at bounding box center [617, 48] width 915 height 1513
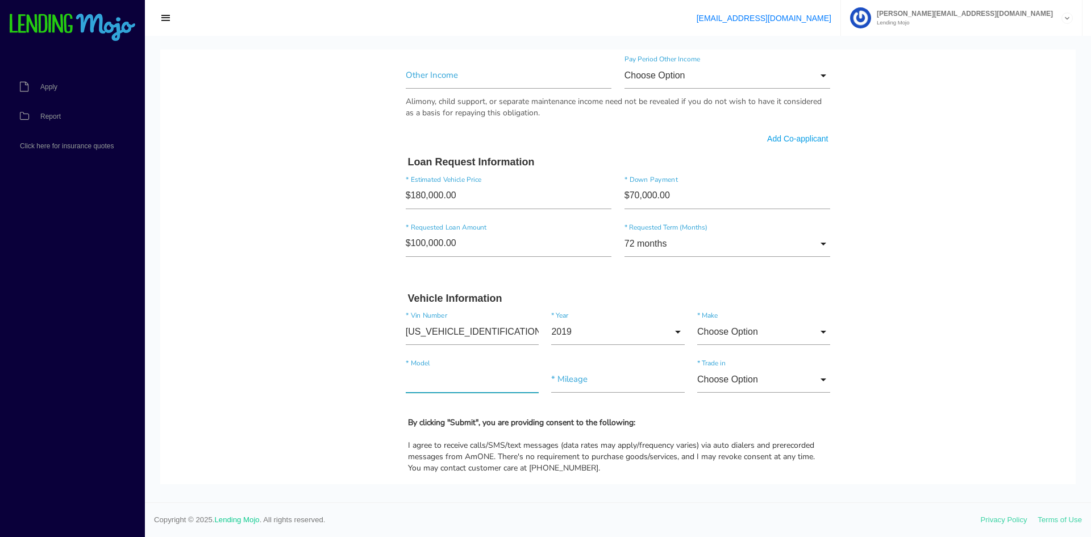
click at [477, 385] on input"] "text" at bounding box center [472, 379] width 133 height 26
type input"] "600LT"
click at [578, 384] on input"] "text" at bounding box center [617, 379] width 133 height 26
type input"] "13,780"
click at [784, 381] on input "Choose Option" at bounding box center [763, 379] width 133 height 26
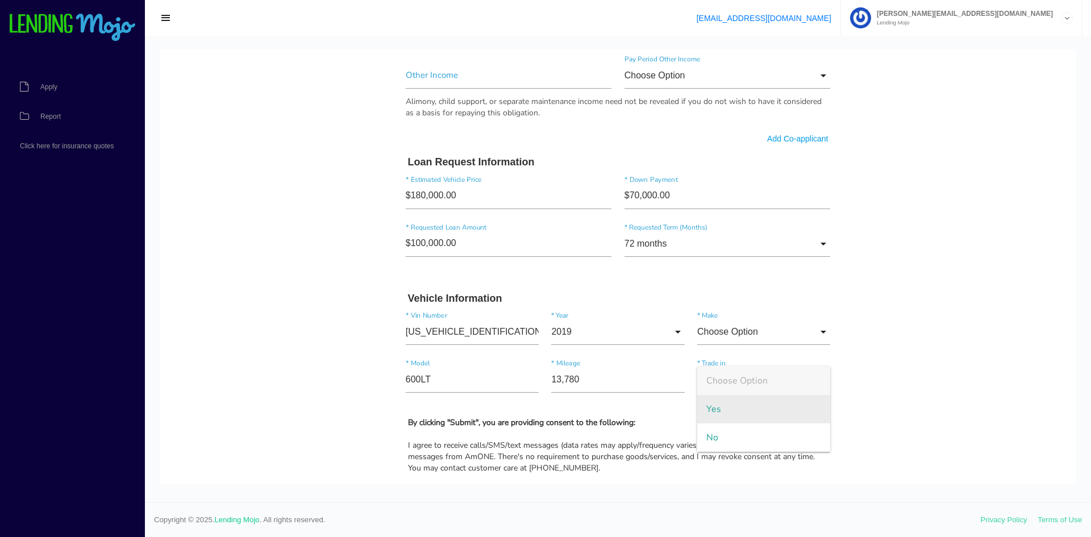
click at [765, 402] on span "Yes" at bounding box center [763, 409] width 133 height 28
type input "Yes"
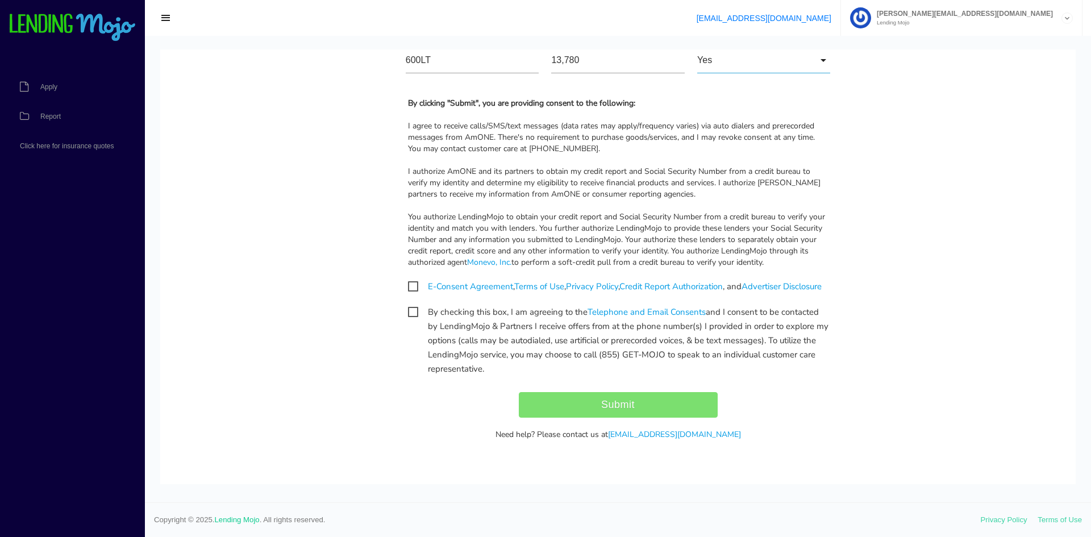
scroll to position [1079, 0]
click at [408, 281] on span "E-Consent Agreement , Terms of Use , Privacy Policy , Credit Report Authorizati…" at bounding box center [615, 285] width 414 height 14
checkbox input "true"
click at [408, 318] on span "By checking this box, I am agreeing to the Telephone and Email Consents and I c…" at bounding box center [618, 310] width 420 height 14
checkbox input "true"
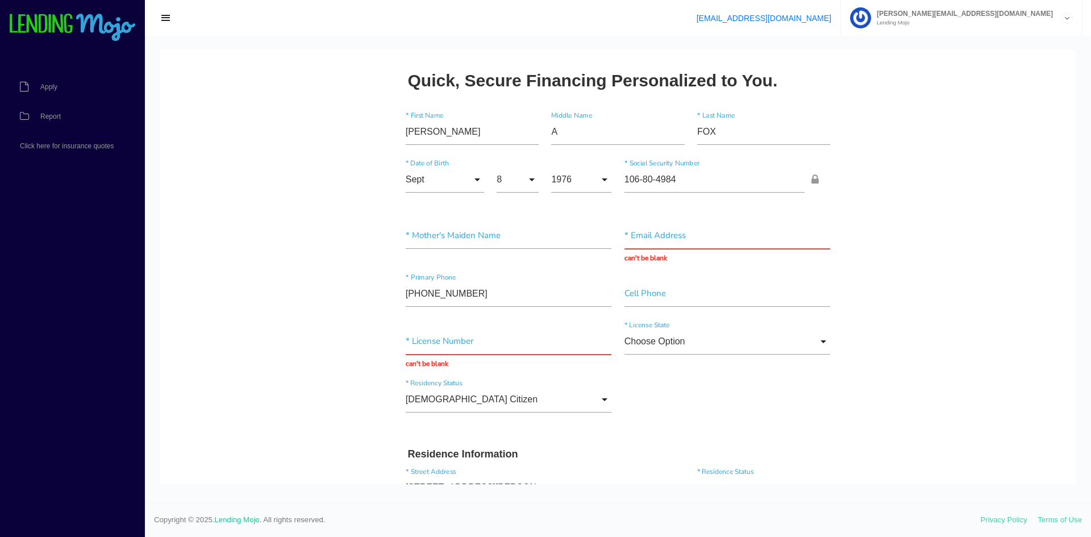
scroll to position [0, 0]
click at [476, 340] on input "text" at bounding box center [509, 342] width 206 height 26
type input "128999855"
click at [638, 343] on input "Choose Option" at bounding box center [727, 342] width 206 height 26
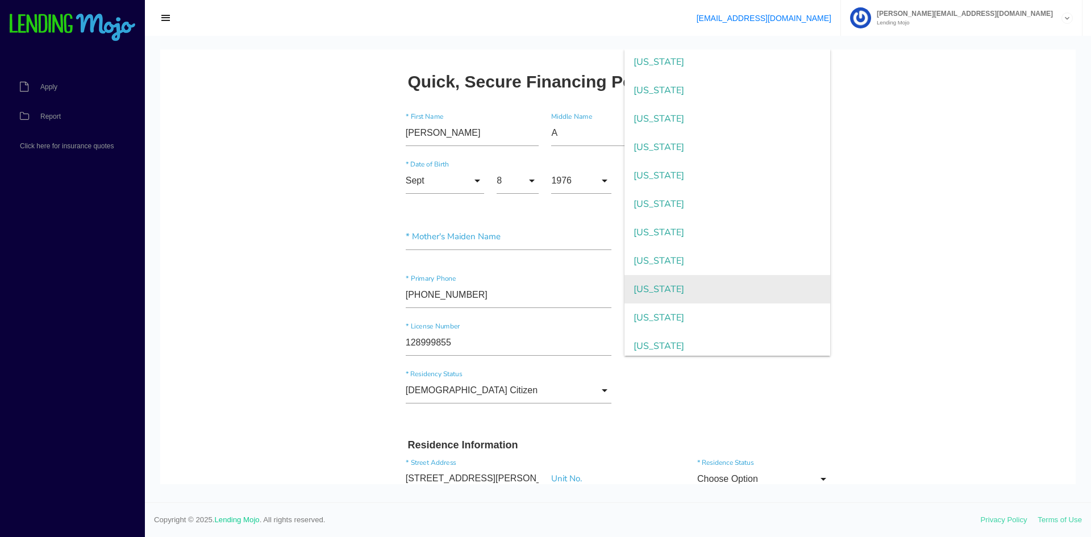
scroll to position [757, 0]
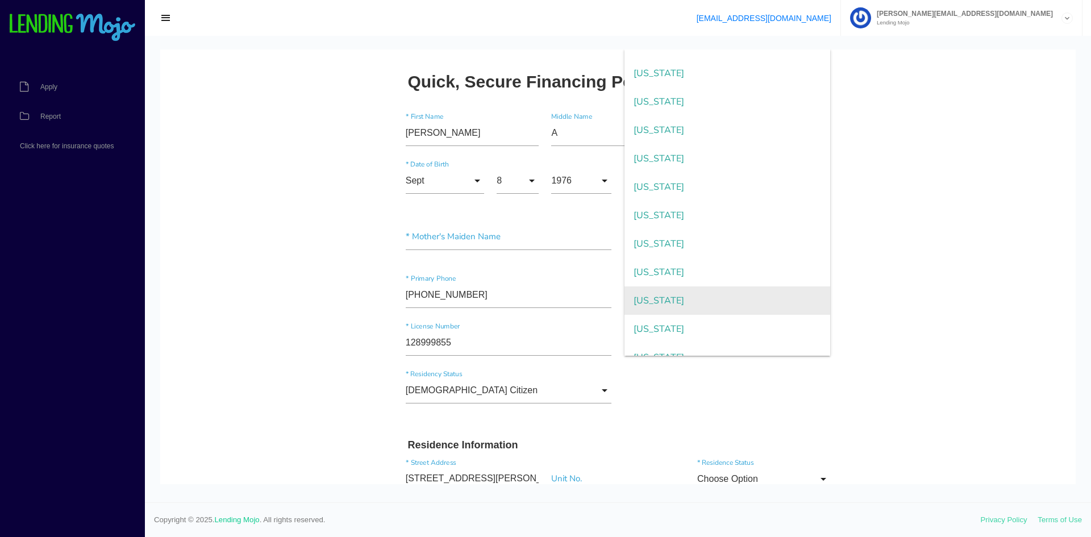
click at [660, 297] on span "New York" at bounding box center [727, 300] width 206 height 28
type input "New York"
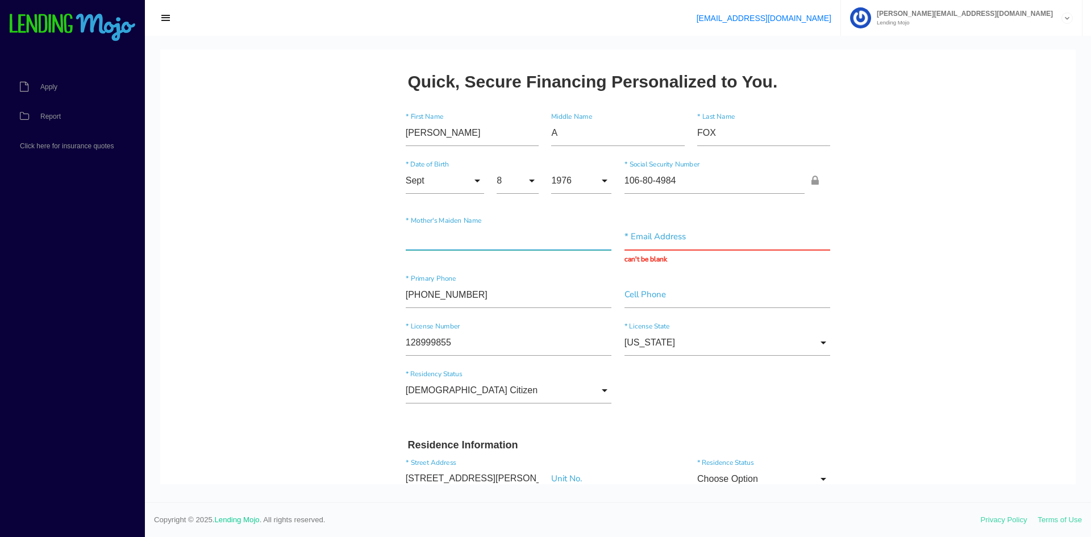
click at [498, 238] on input"] "text" at bounding box center [509, 237] width 206 height 26
type input"] "FOX"
click at [733, 229] on input "text" at bounding box center [727, 237] width 206 height 26
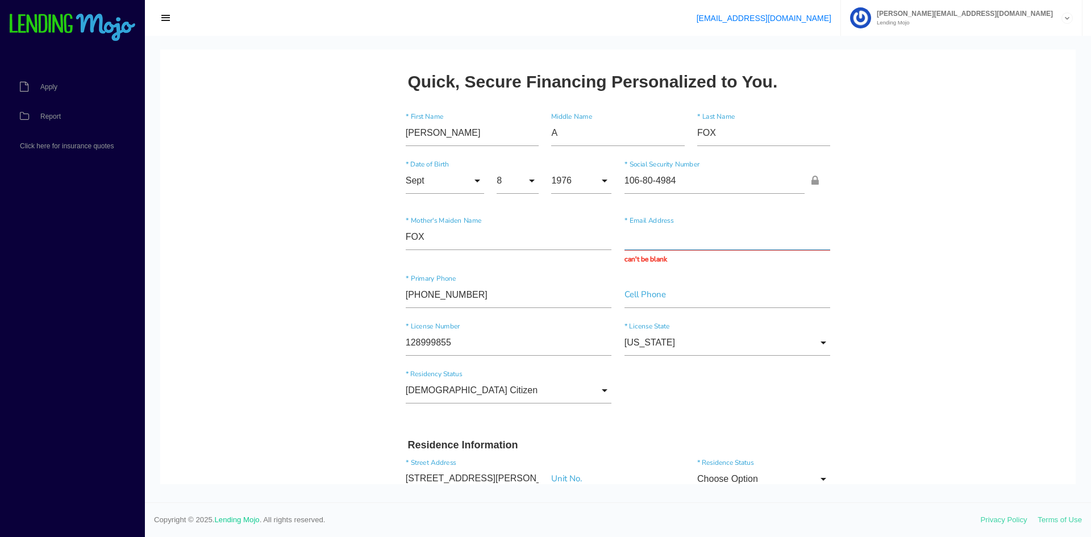
click at [738, 242] on input "text" at bounding box center [727, 237] width 206 height 26
type input "KFOX908@GMAIL.COM"
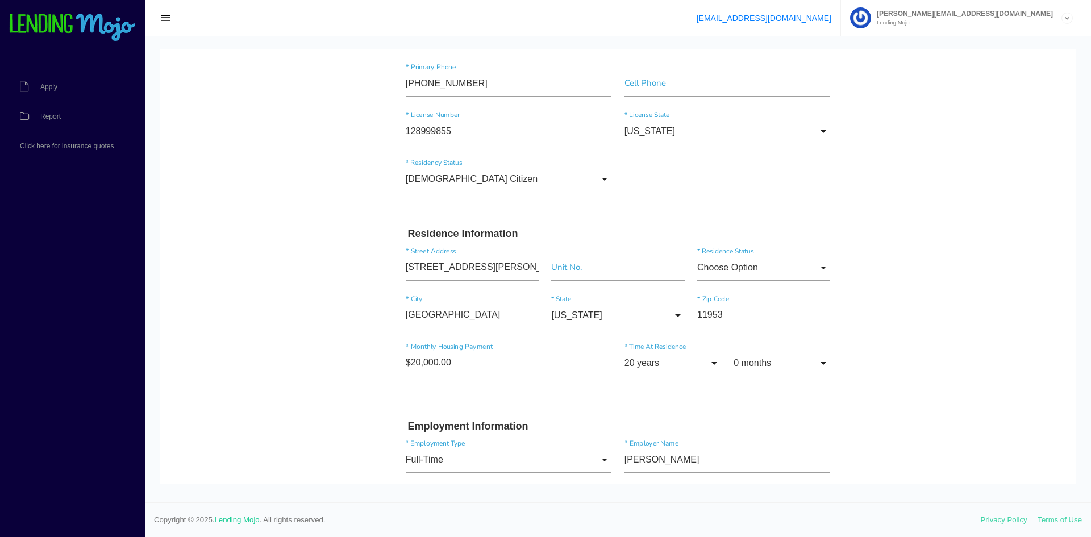
scroll to position [208, 0]
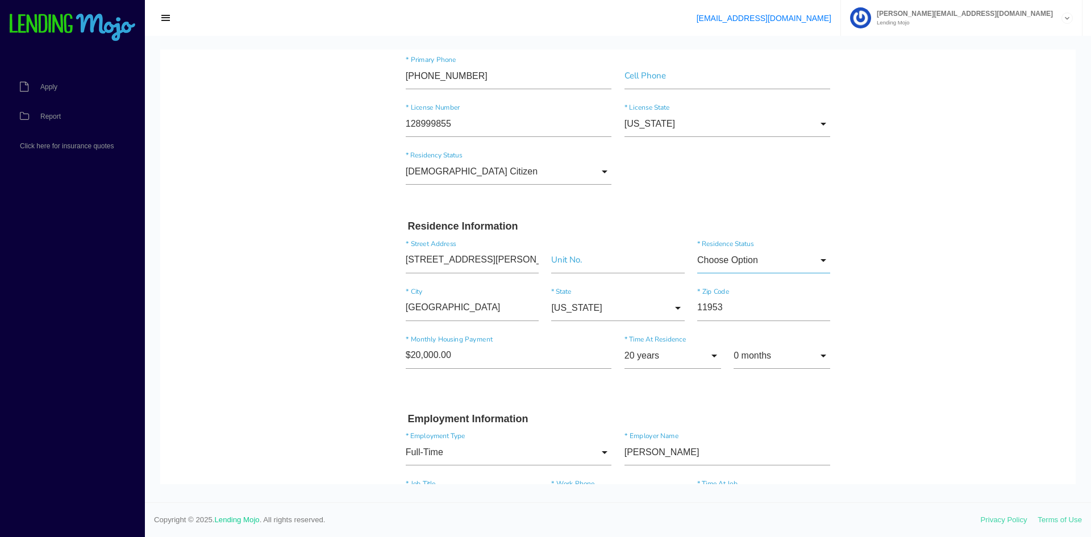
click at [820, 260] on input "Choose Option" at bounding box center [763, 260] width 133 height 26
click at [783, 339] on span "Rent" at bounding box center [763, 346] width 133 height 28
type input "Rent"
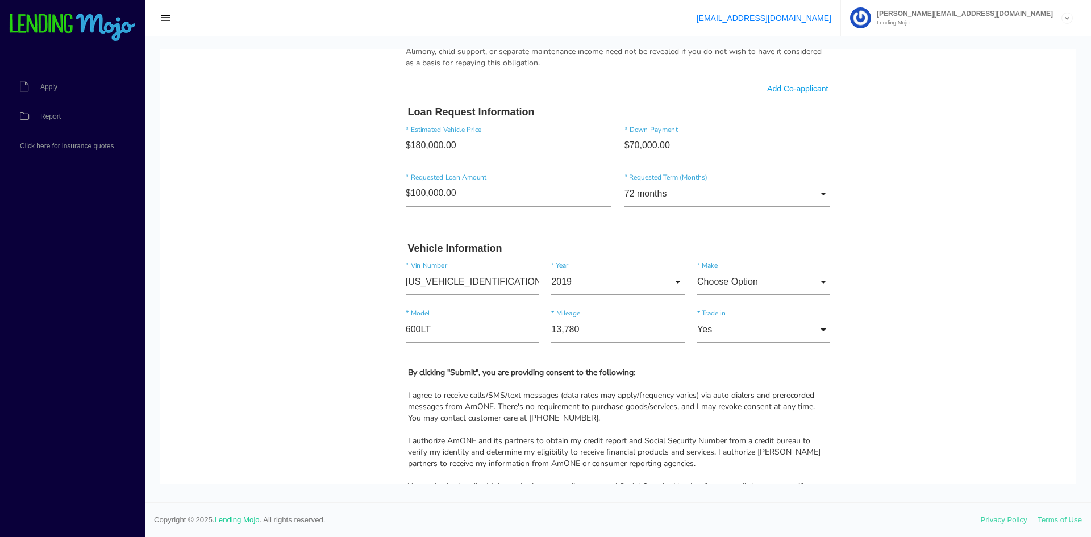
scroll to position [768, 0]
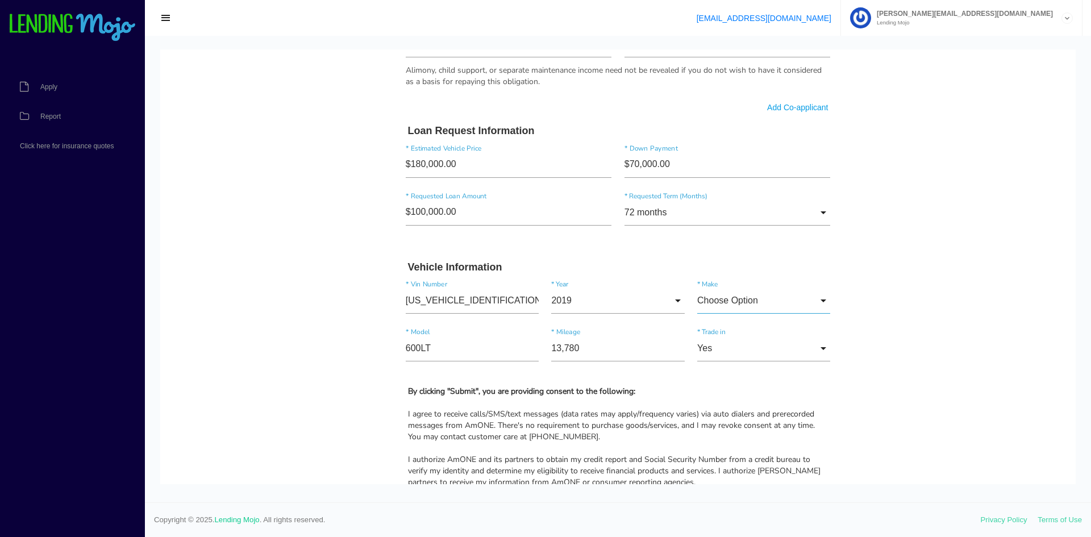
click at [808, 298] on input "Choose Option" at bounding box center [763, 300] width 133 height 26
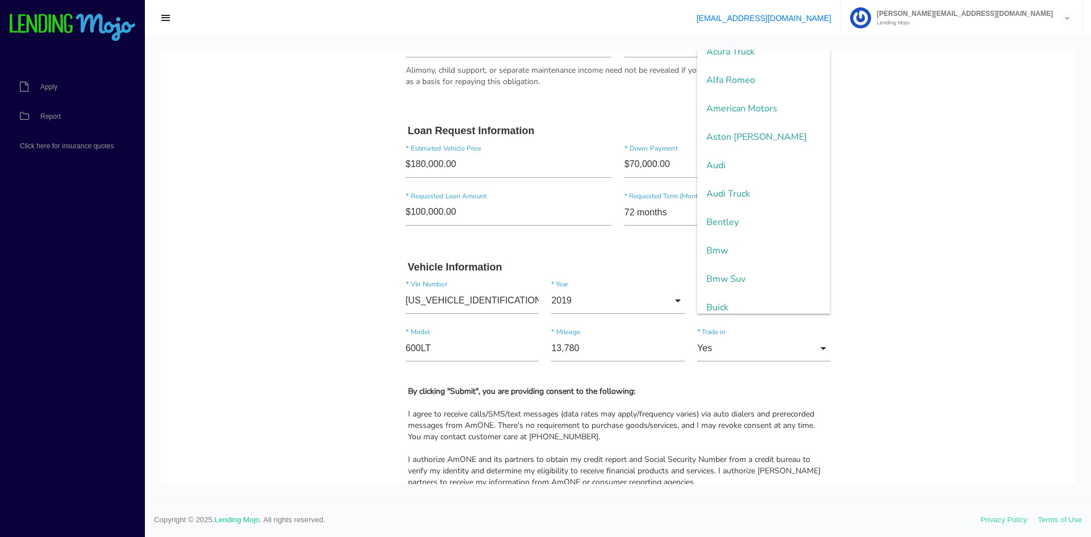
scroll to position [0, 0]
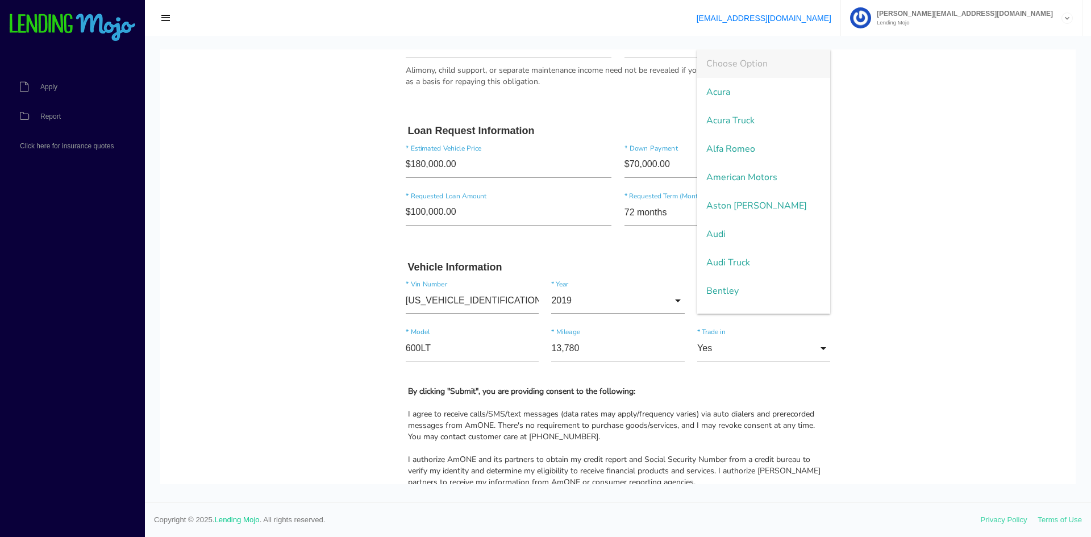
click at [900, 123] on body "Quick, Secure Financing Personalized to You. KIMBERLY * First Name A Middle Nam…" at bounding box center [617, 27] width 915 height 1492
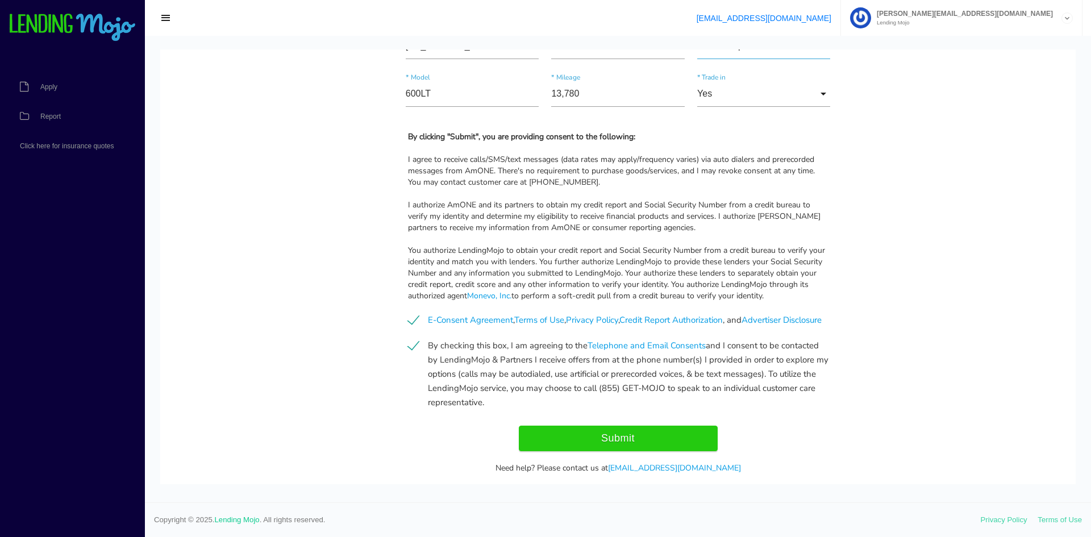
scroll to position [1071, 0]
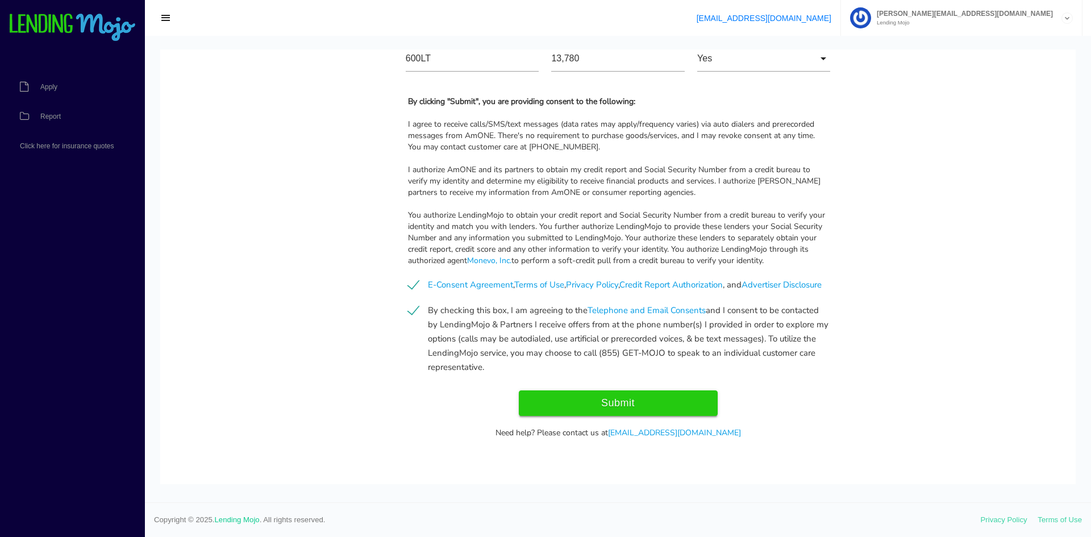
click at [670, 407] on input "Submit" at bounding box center [618, 403] width 199 height 26
type input "Submit"
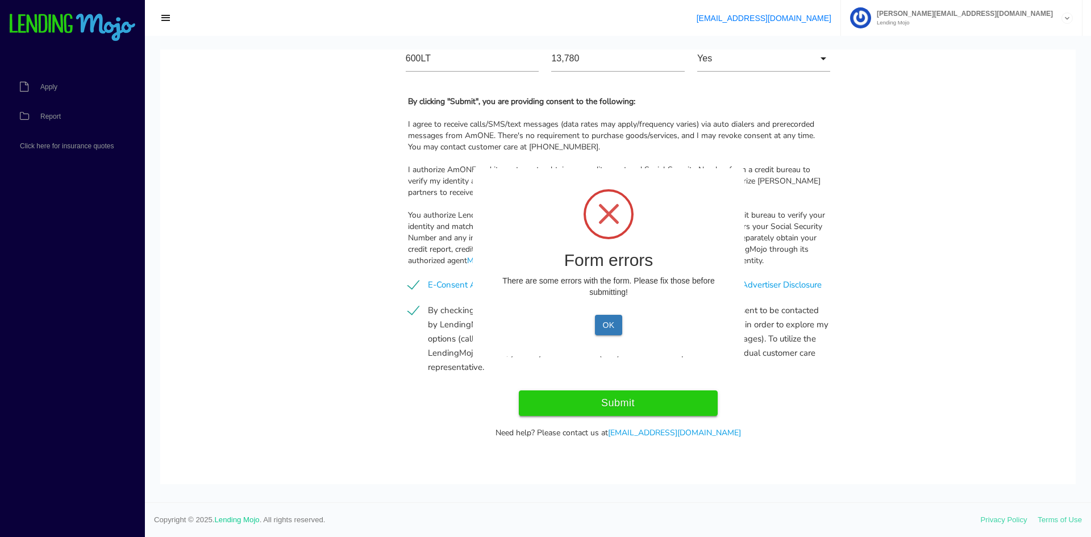
scroll to position [1081, 0]
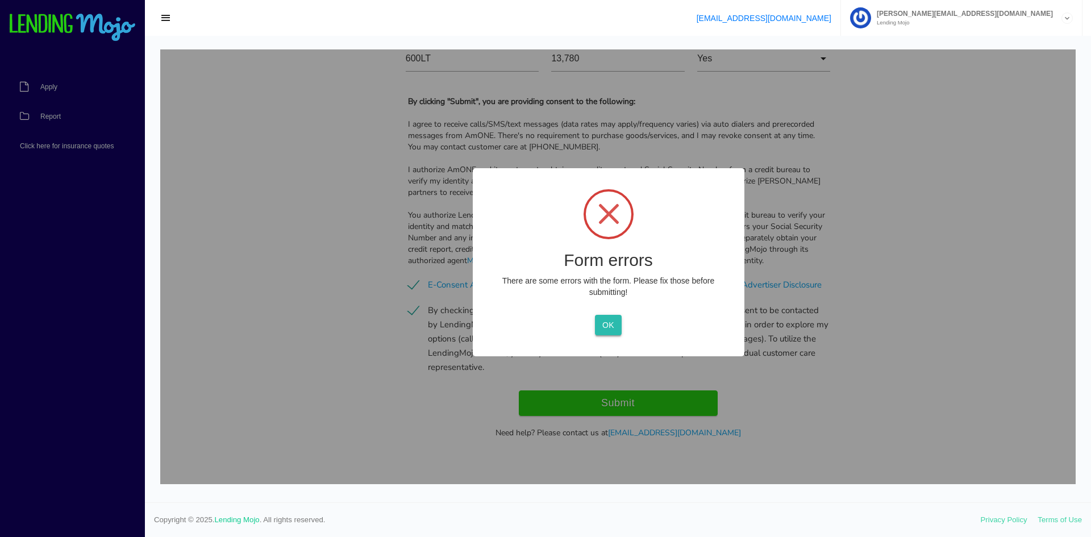
click at [612, 327] on button "OK" at bounding box center [608, 325] width 27 height 20
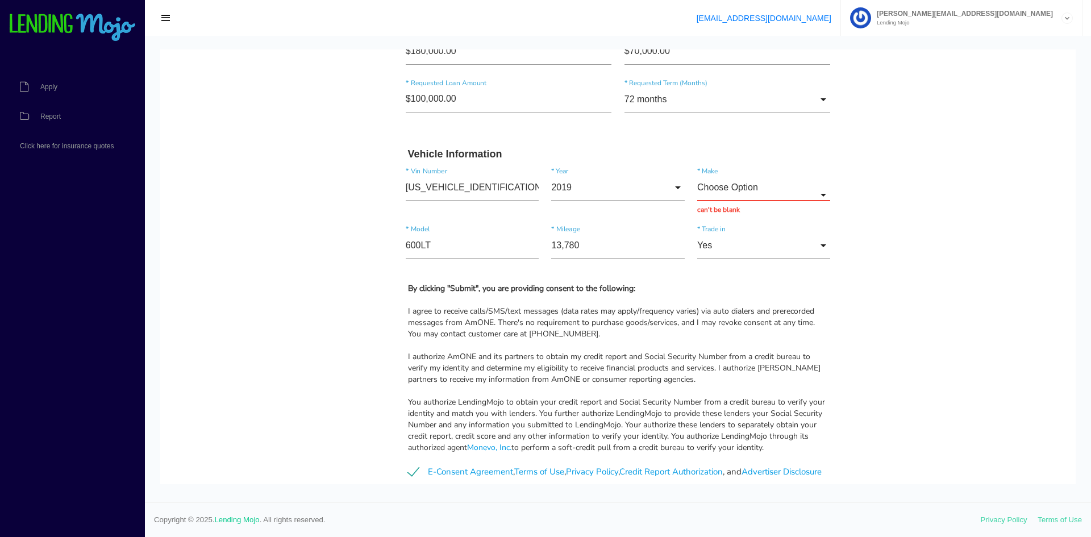
scroll to position [873, 0]
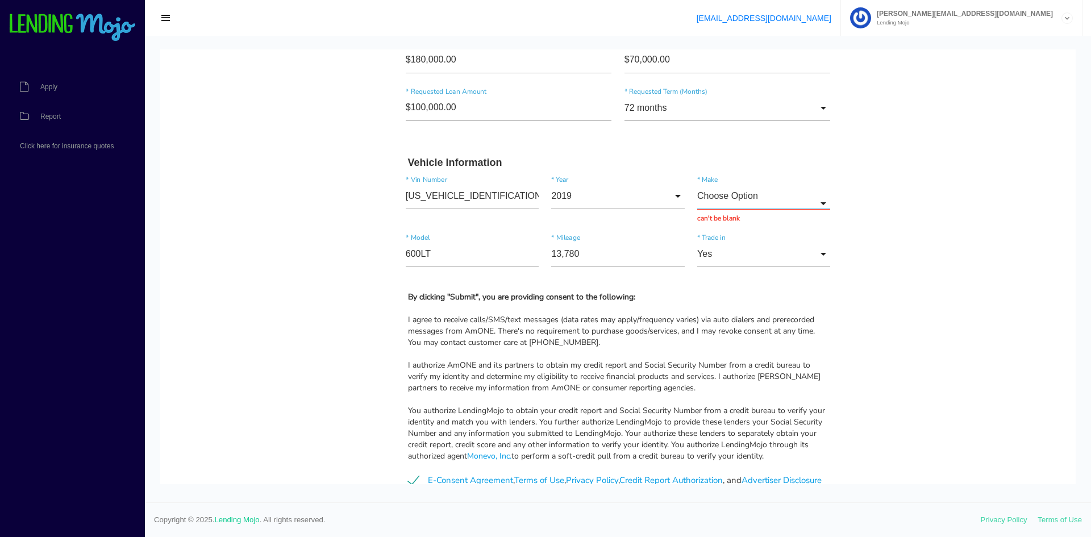
click at [801, 196] on input "Choose Option" at bounding box center [763, 196] width 133 height 26
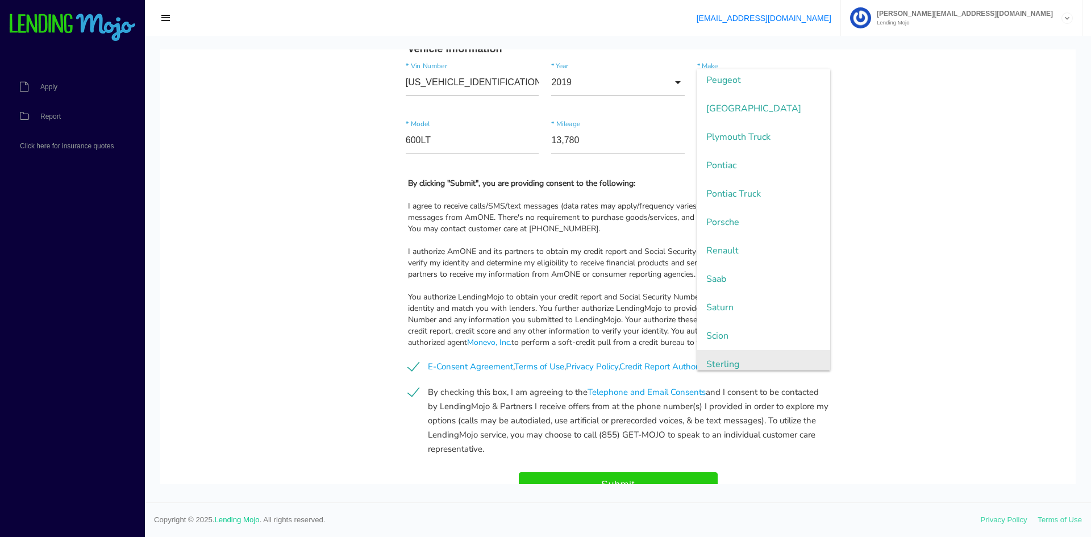
scroll to position [2104, 0]
click at [761, 228] on span "Porsche" at bounding box center [763, 224] width 133 height 28
type input "Porsche"
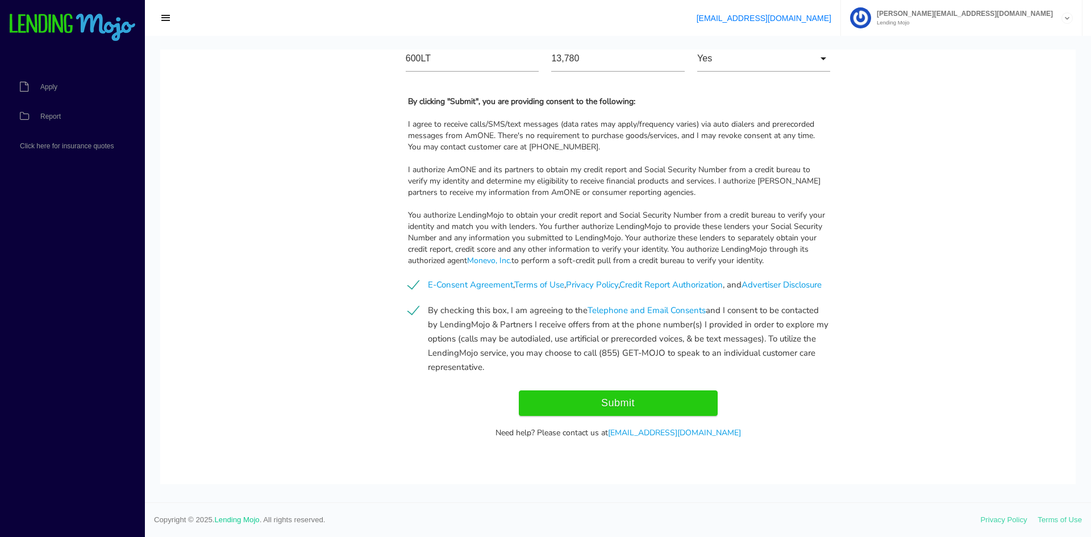
scroll to position [1071, 0]
click at [641, 402] on input "Submit" at bounding box center [618, 403] width 199 height 26
type input "Submitting..."
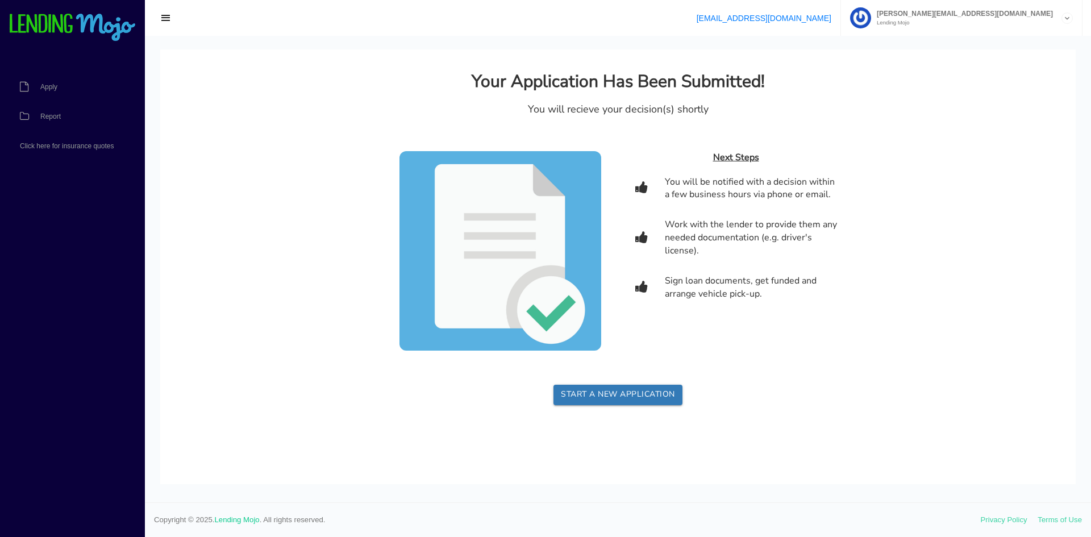
scroll to position [0, 0]
